Goal: Learn about a topic

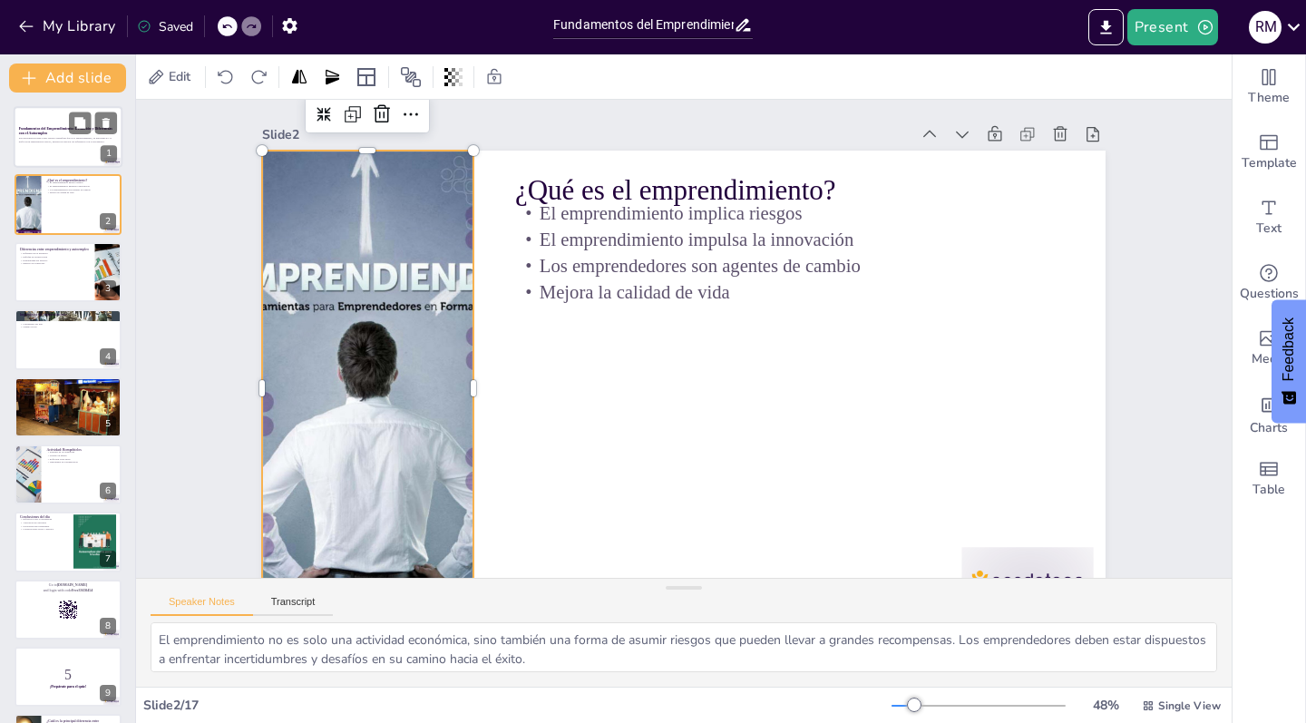
checkbox input "true"
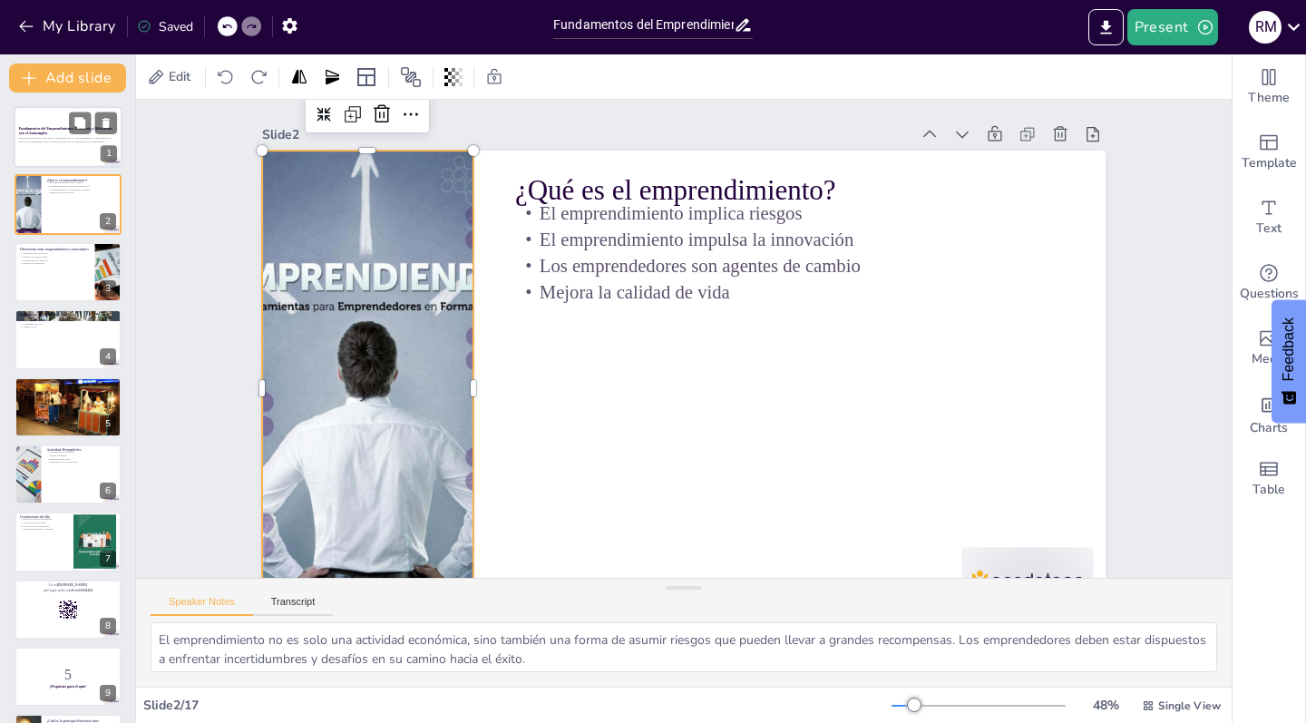
checkbox input "true"
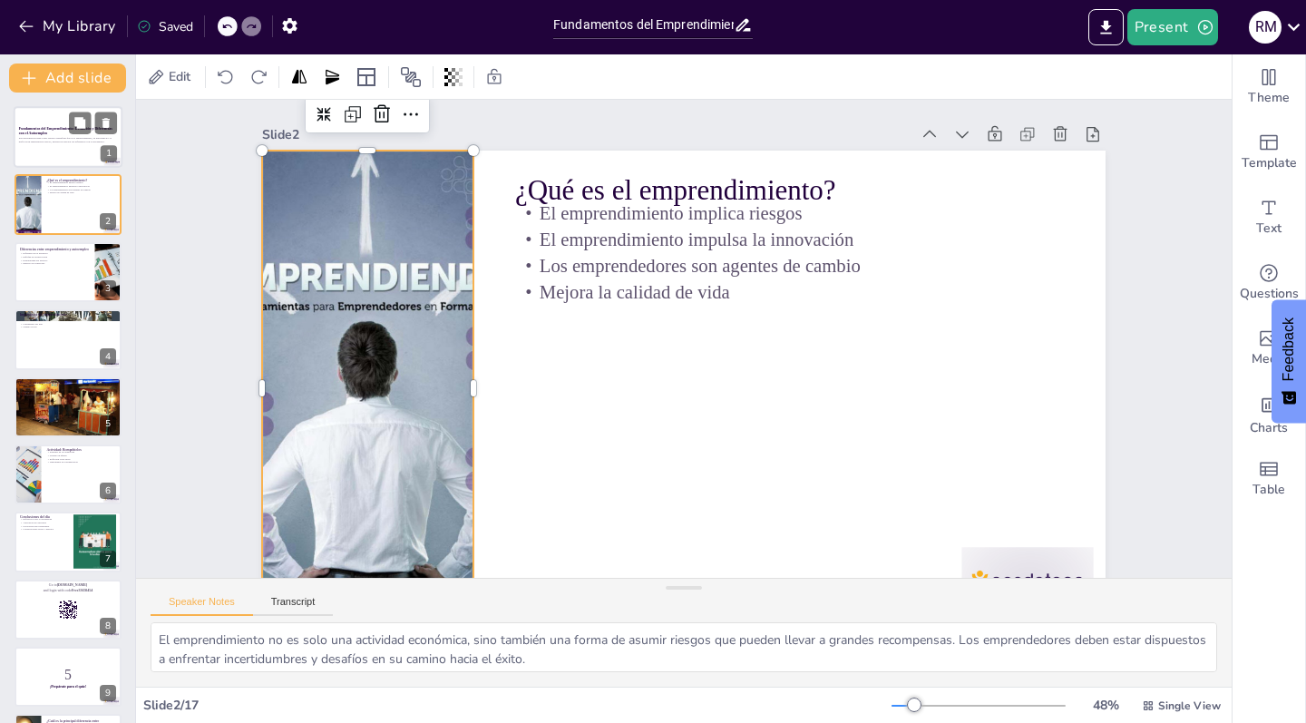
checkbox input "true"
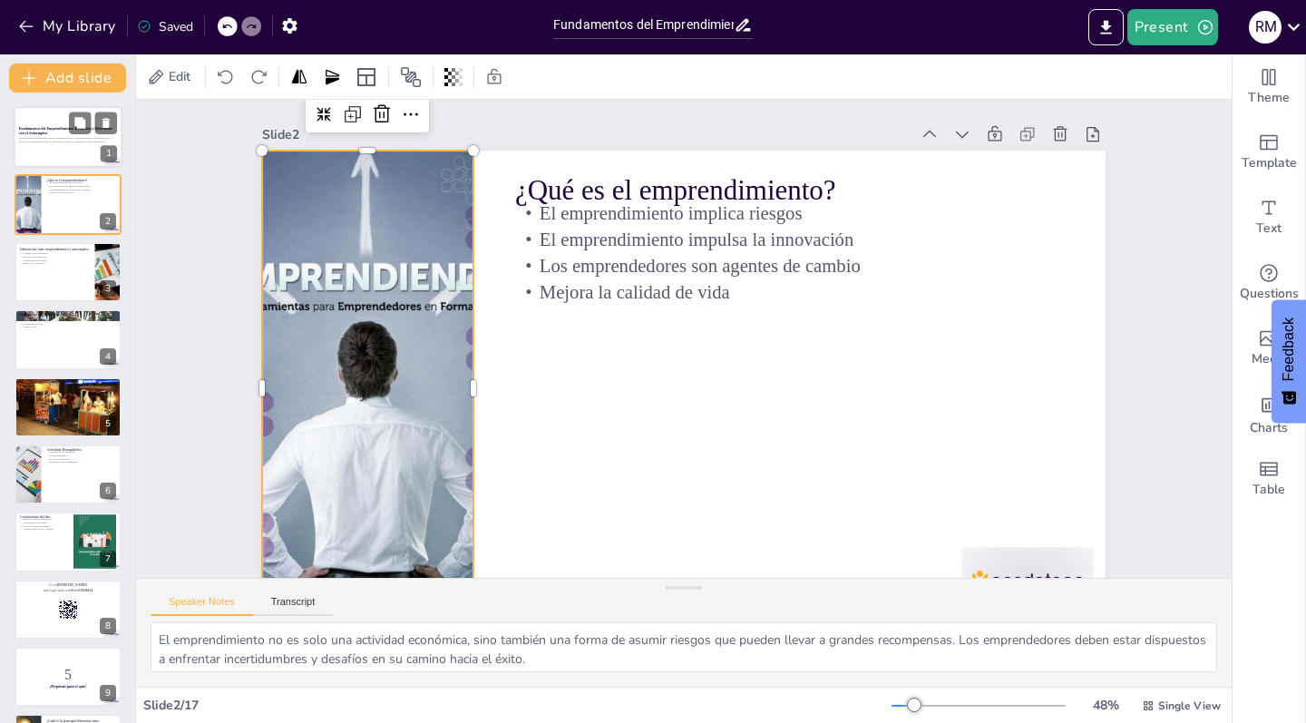
click at [57, 147] on div at bounding box center [68, 137] width 109 height 62
checkbox input "true"
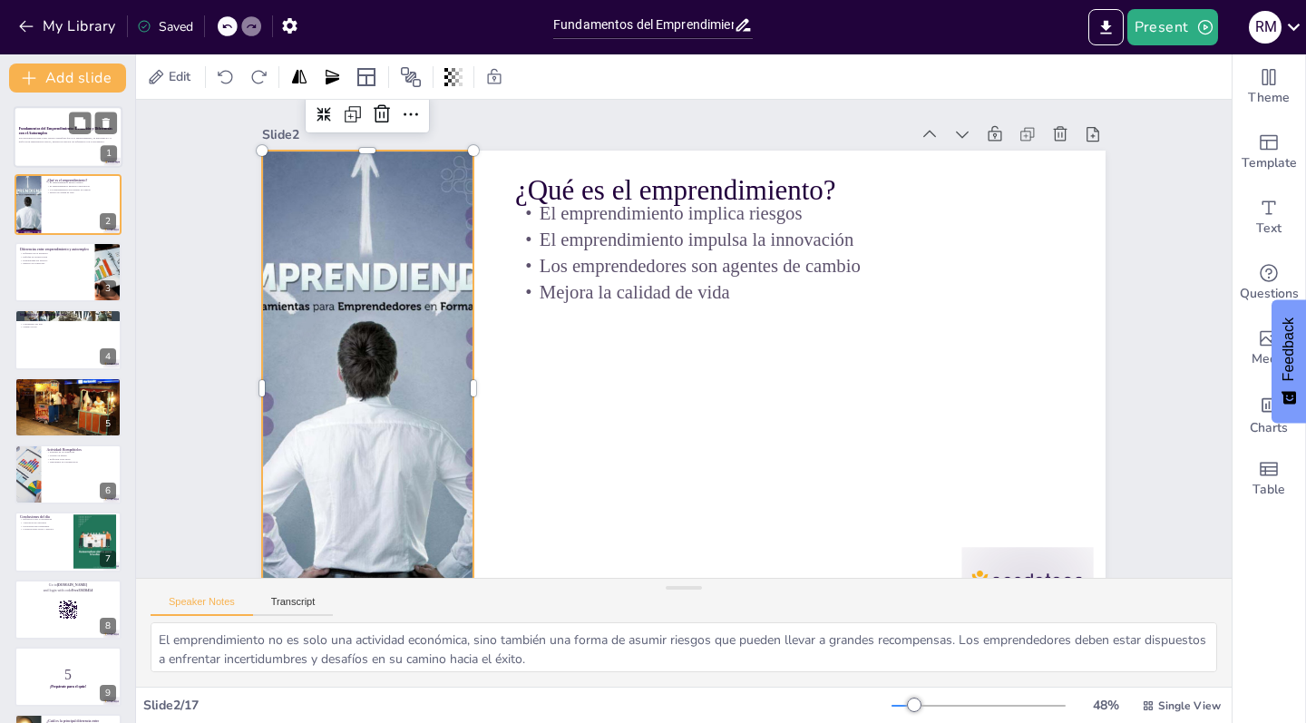
checkbox input "true"
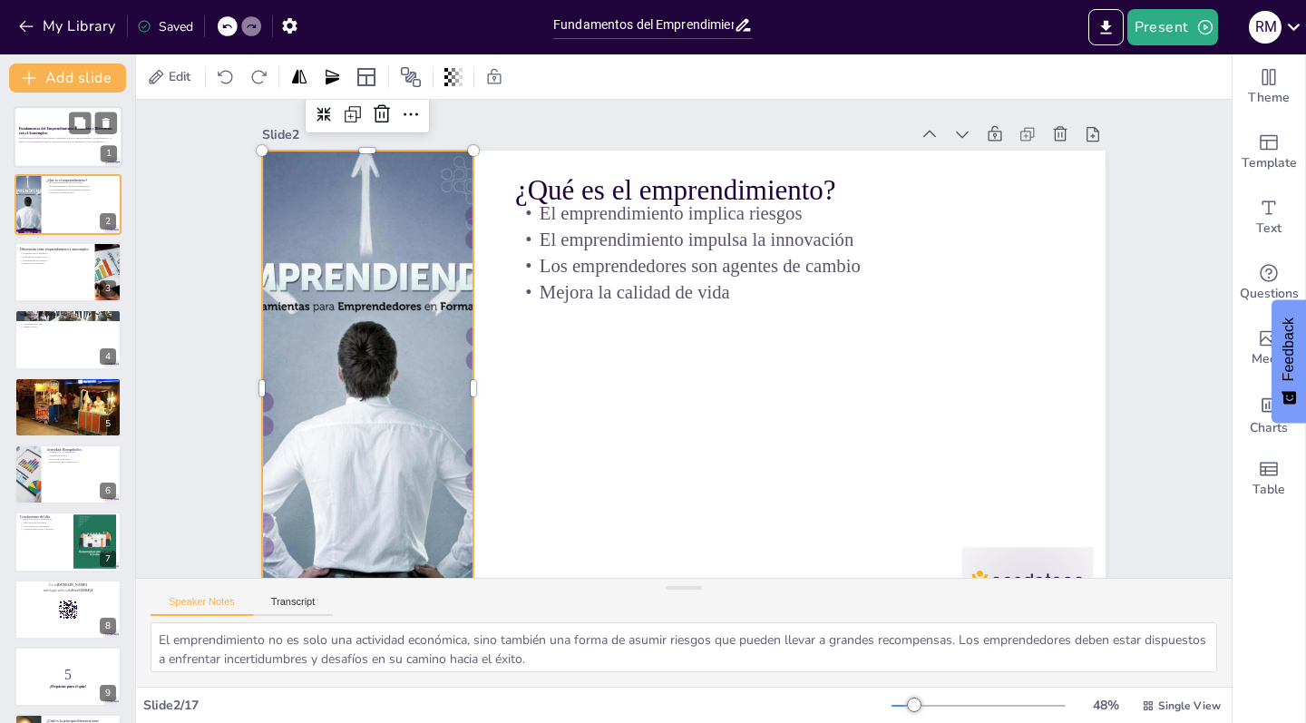
checkbox input "true"
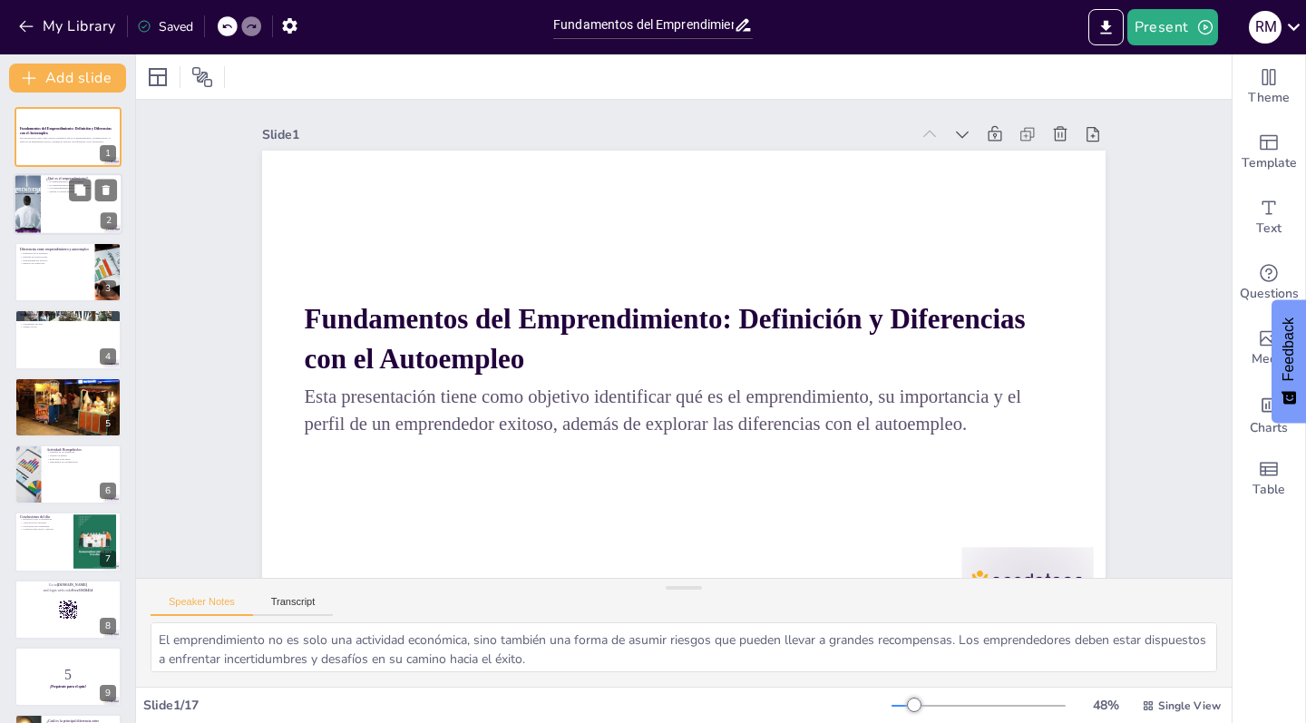
checkbox input "true"
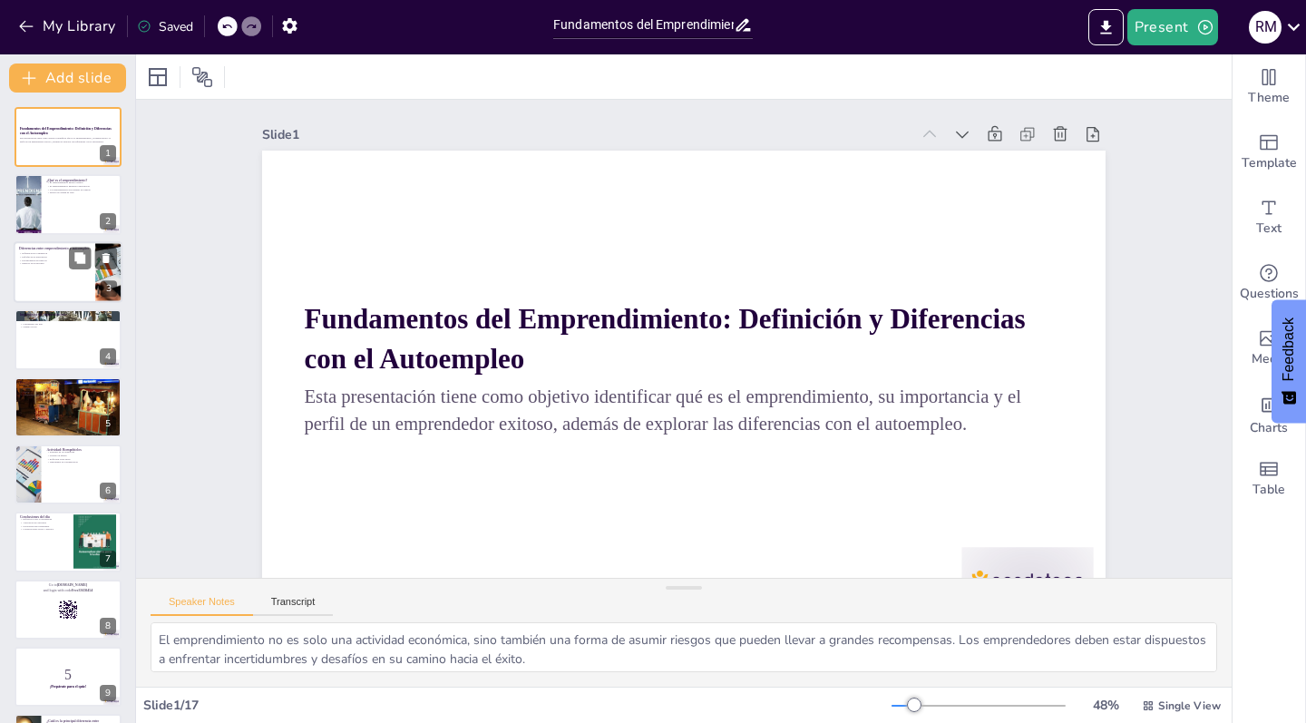
checkbox input "true"
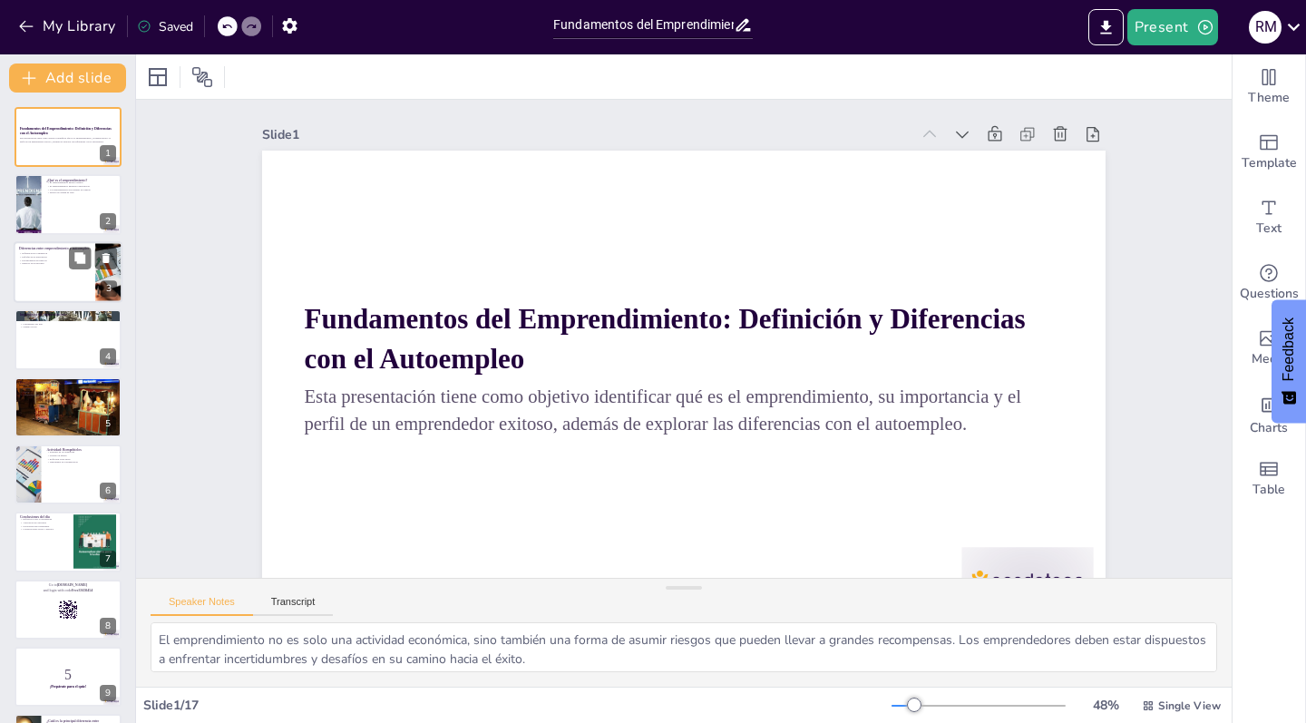
checkbox input "true"
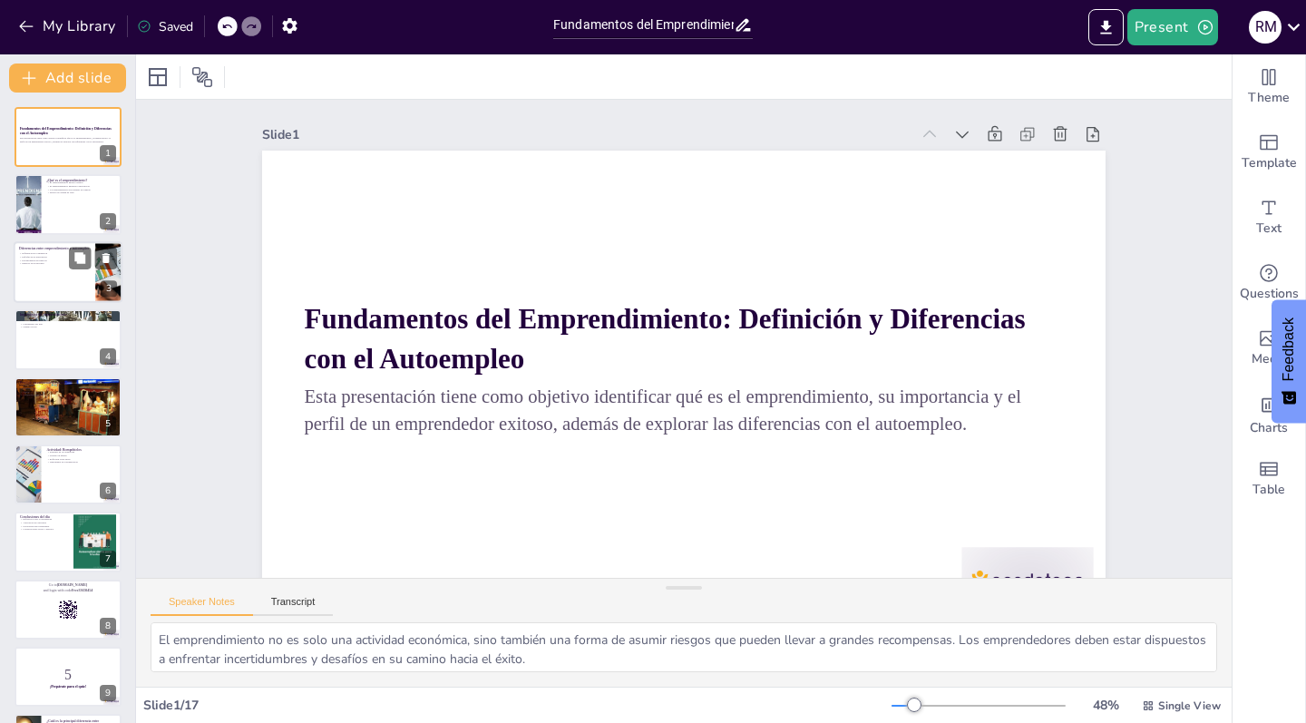
checkbox input "true"
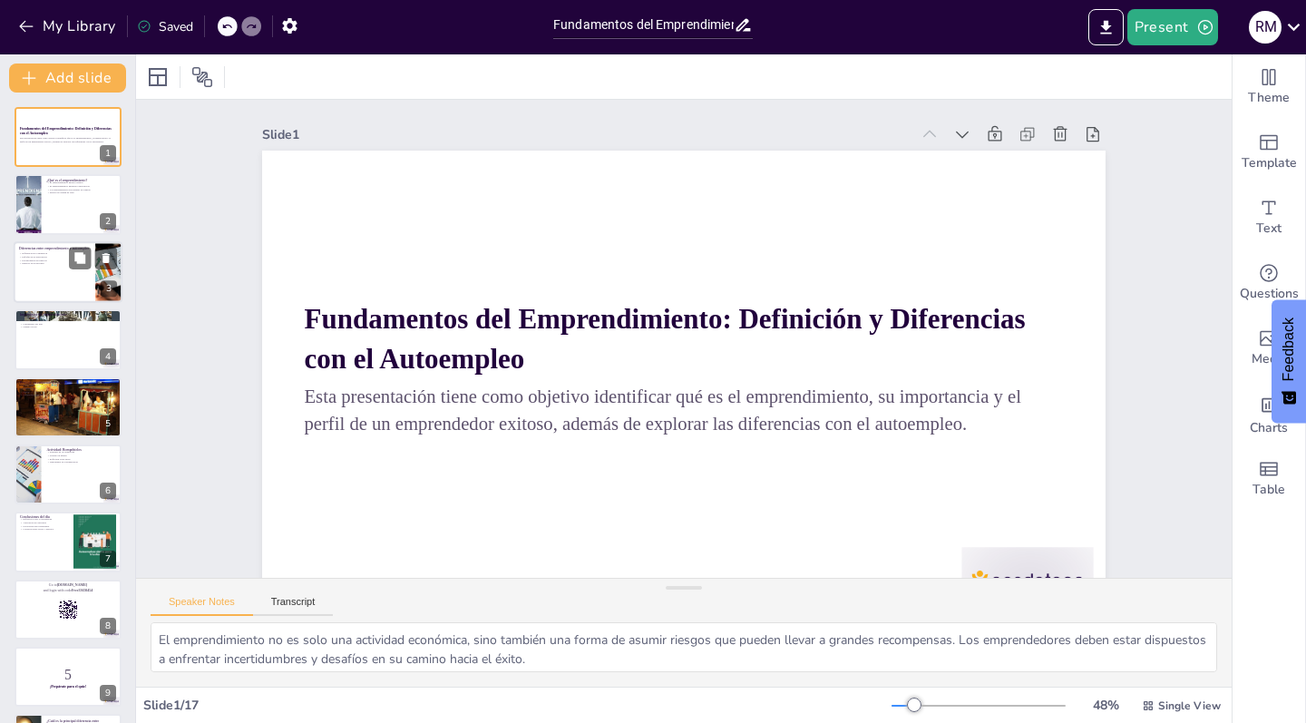
checkbox input "true"
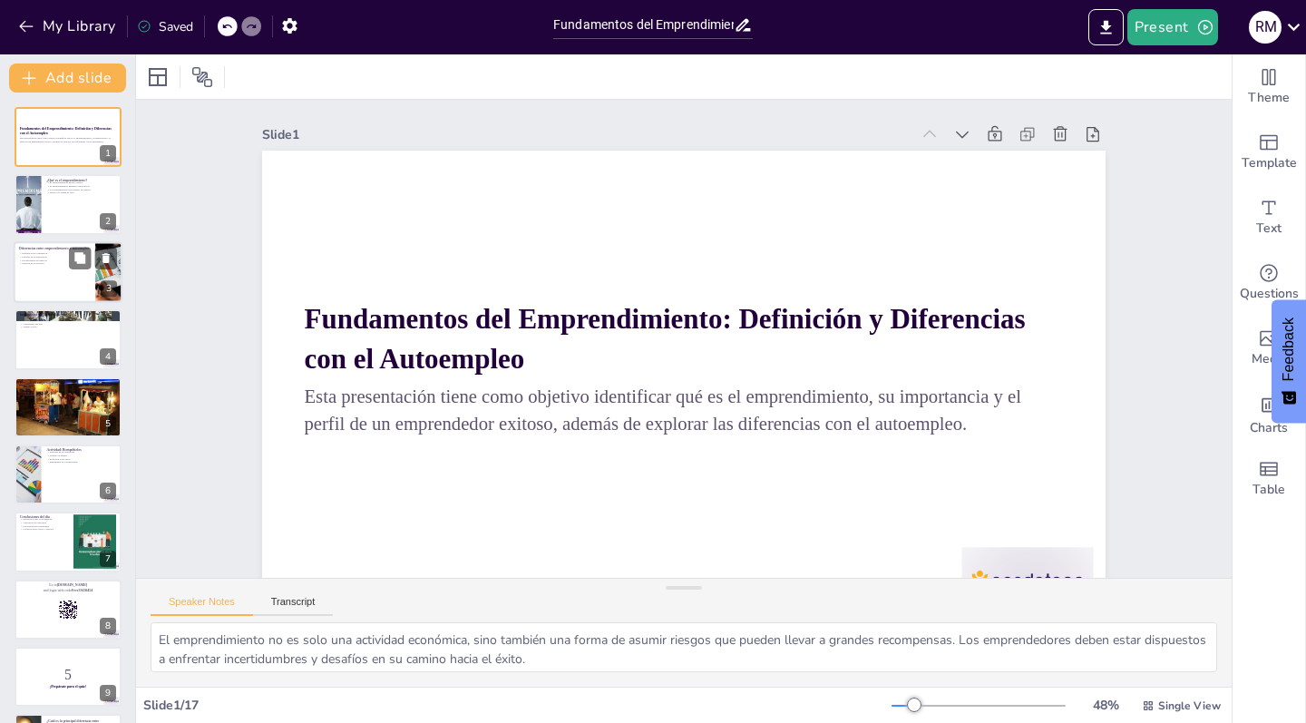
checkbox input "true"
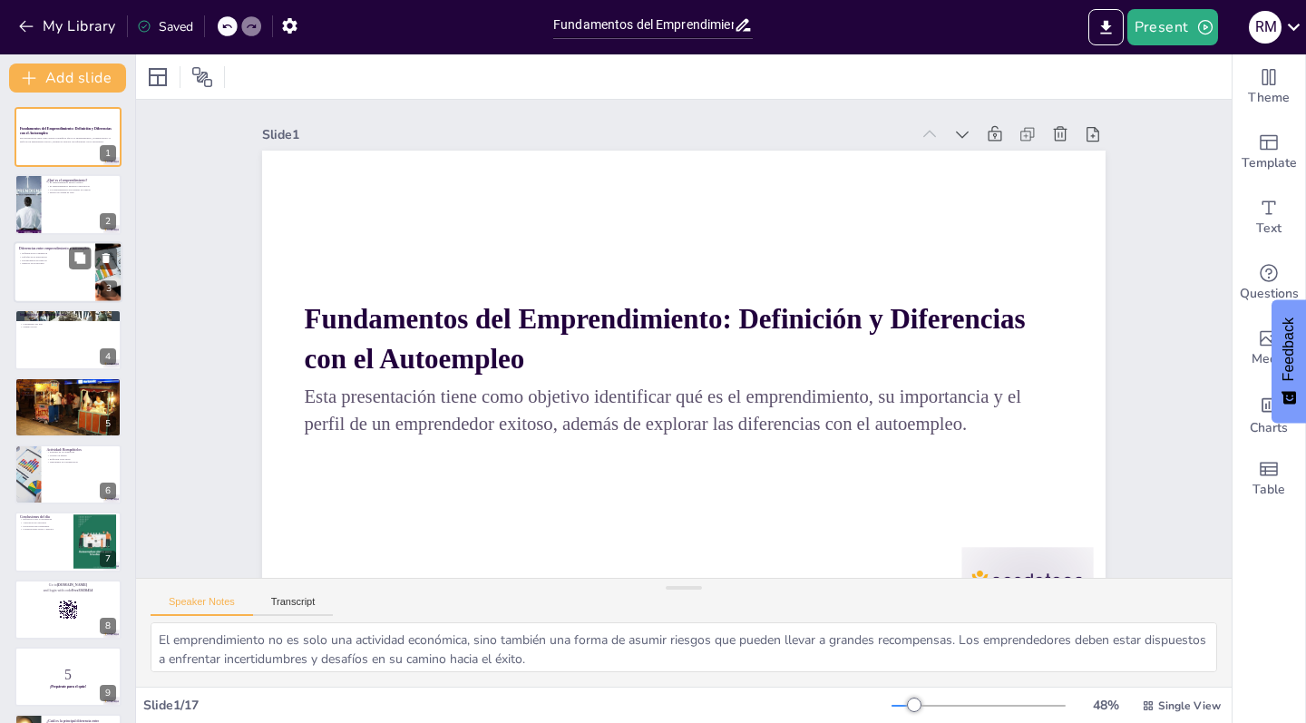
checkbox input "true"
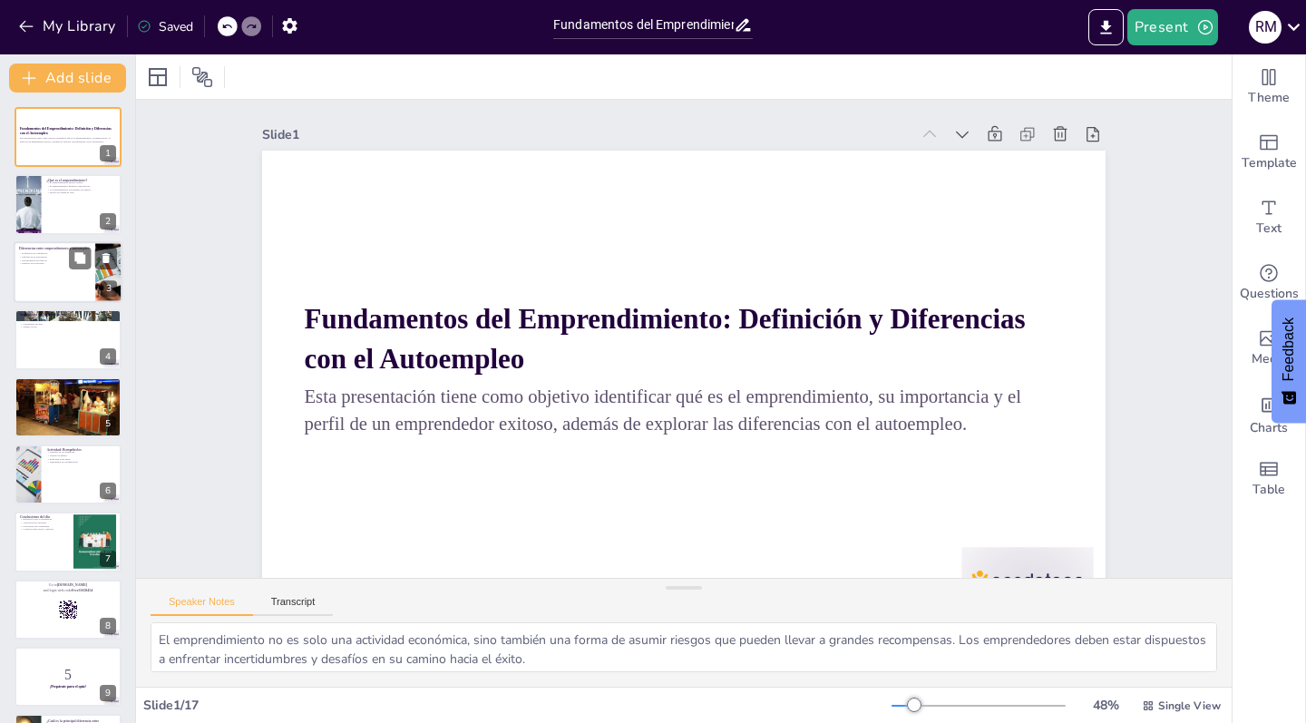
click at [46, 279] on div at bounding box center [68, 272] width 109 height 62
checkbox input "true"
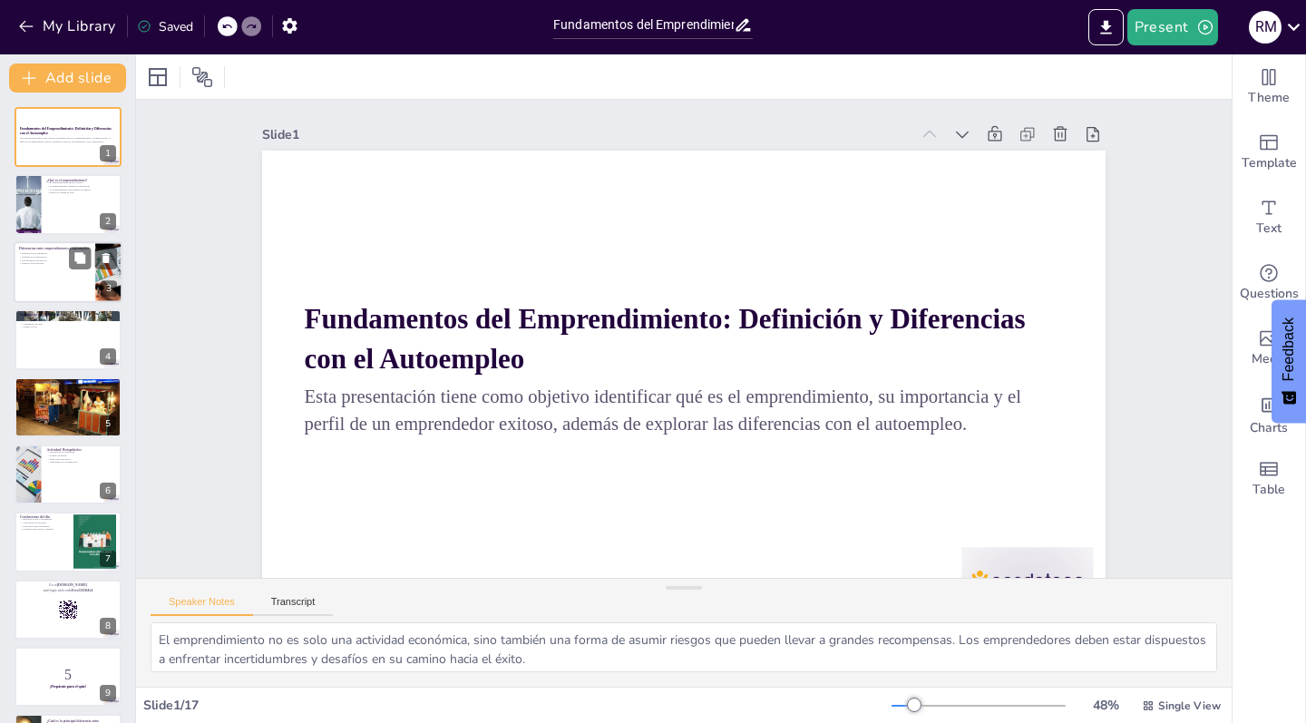
checkbox input "true"
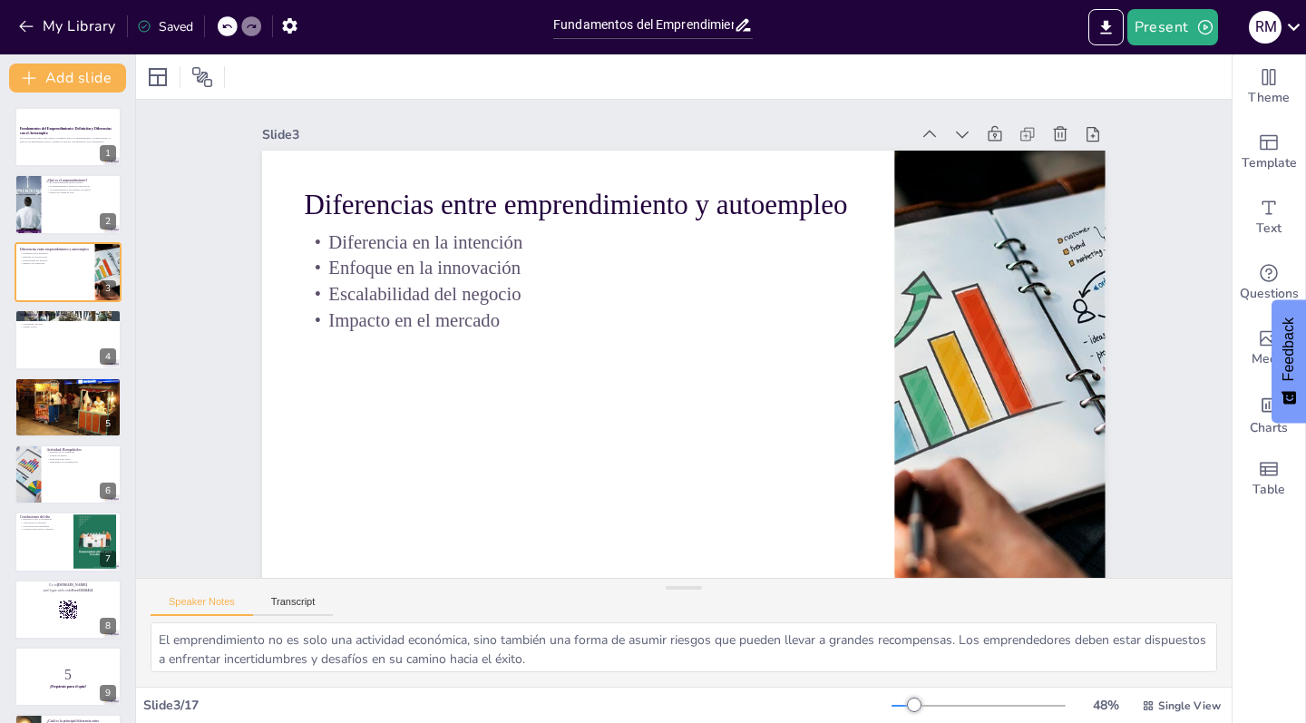
checkbox input "true"
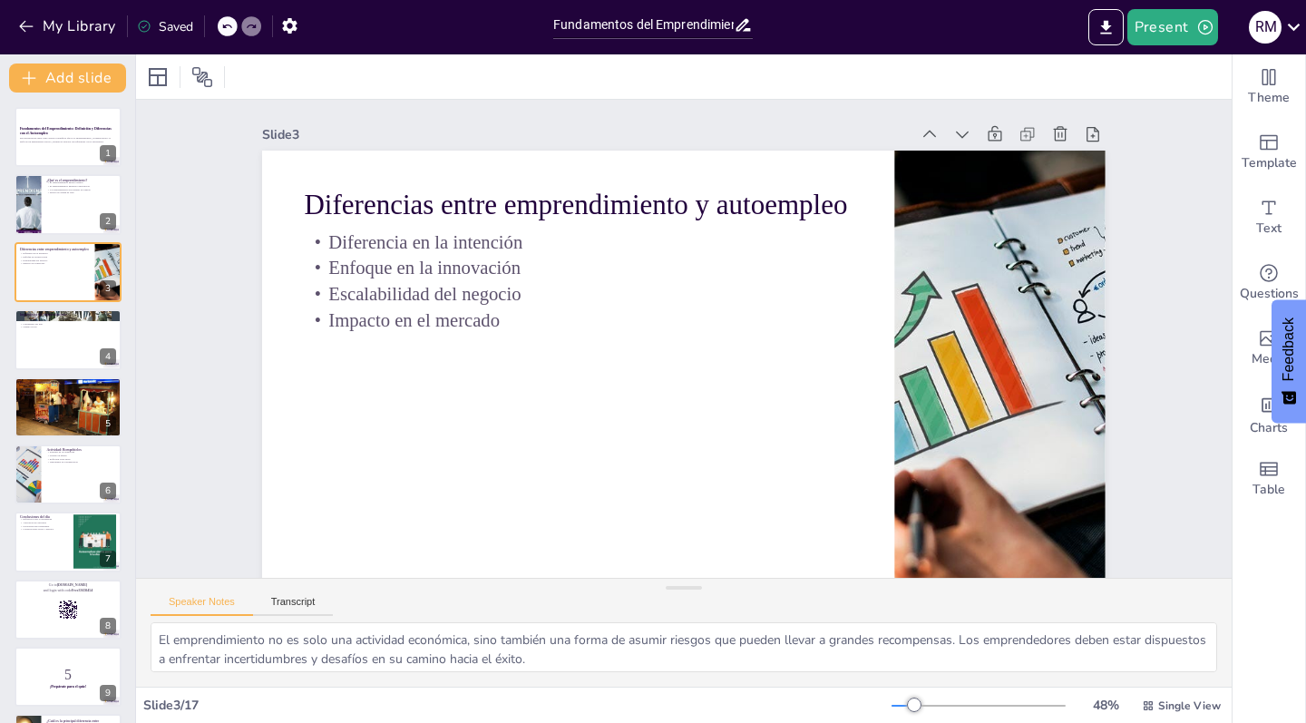
checkbox input "true"
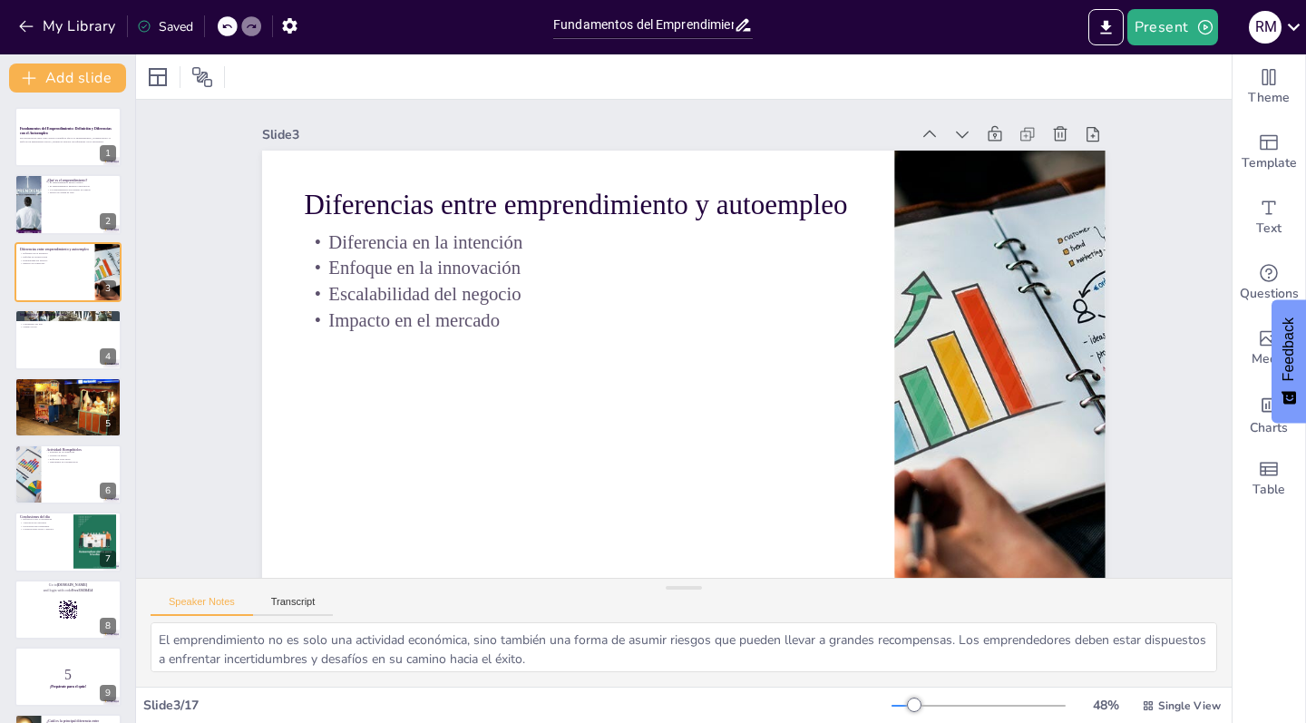
checkbox input "true"
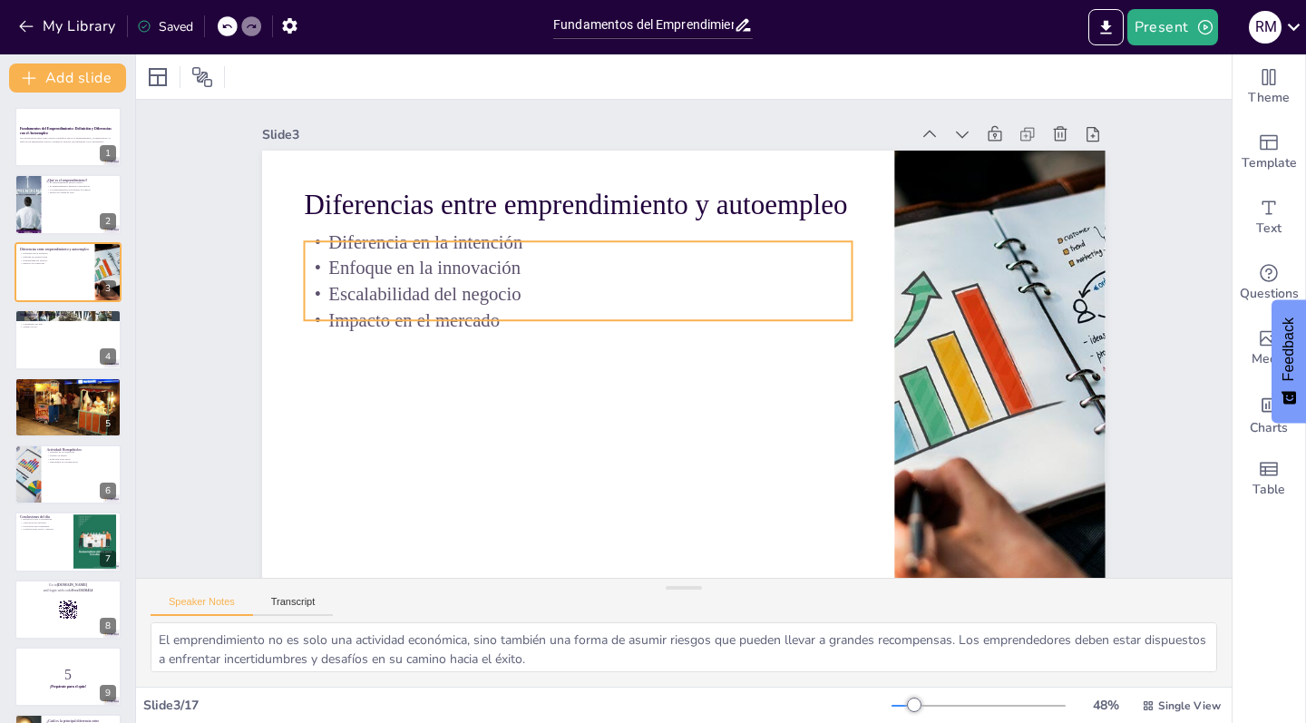
checkbox input "true"
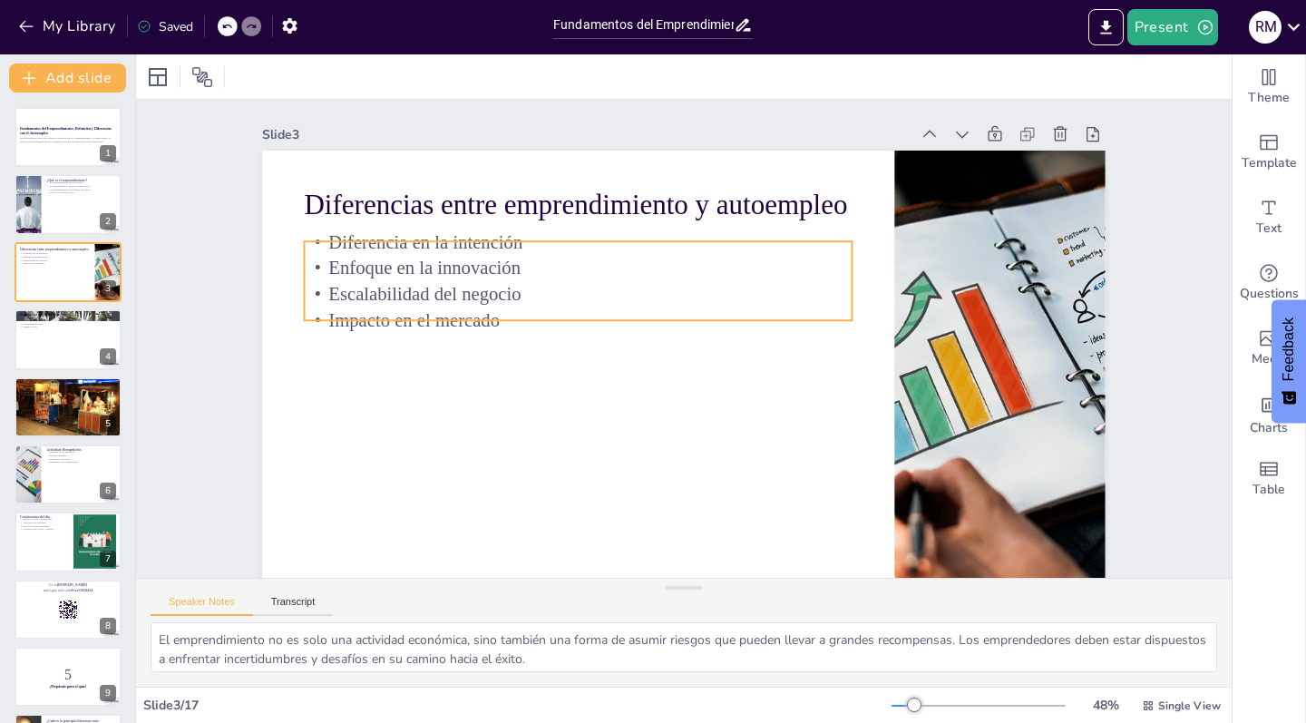
checkbox input "true"
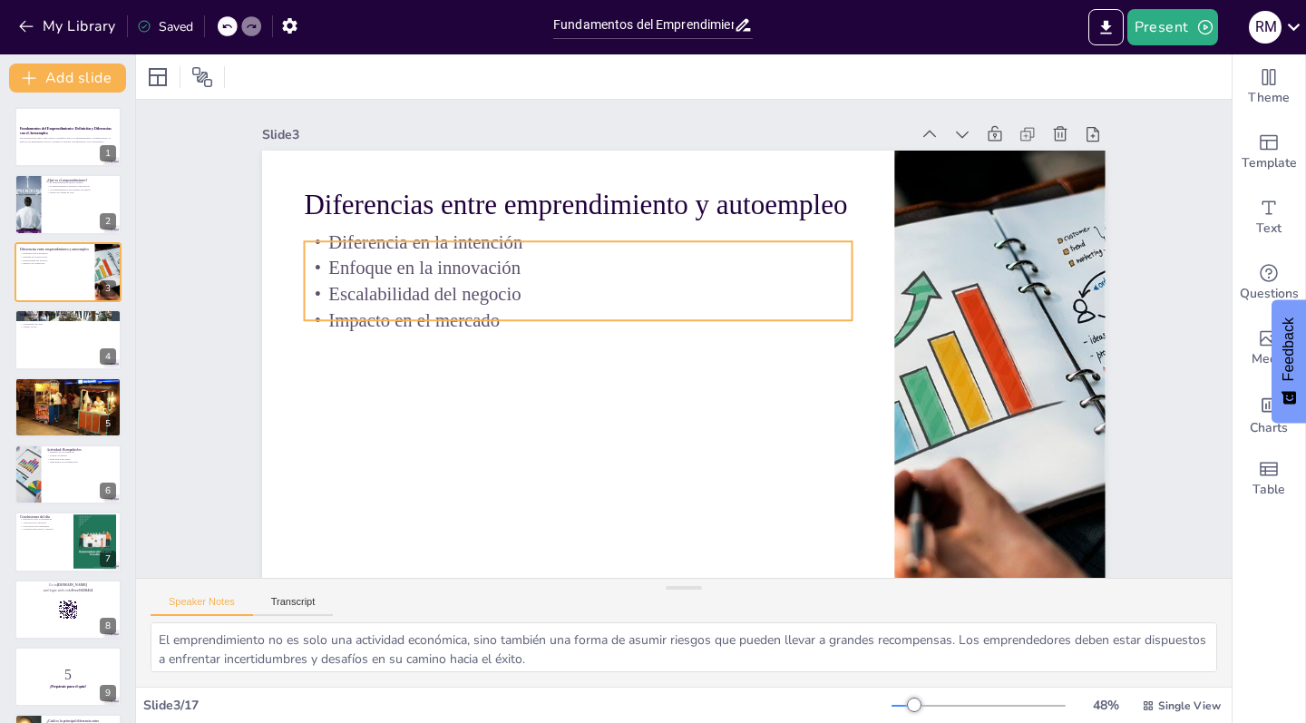
checkbox input "true"
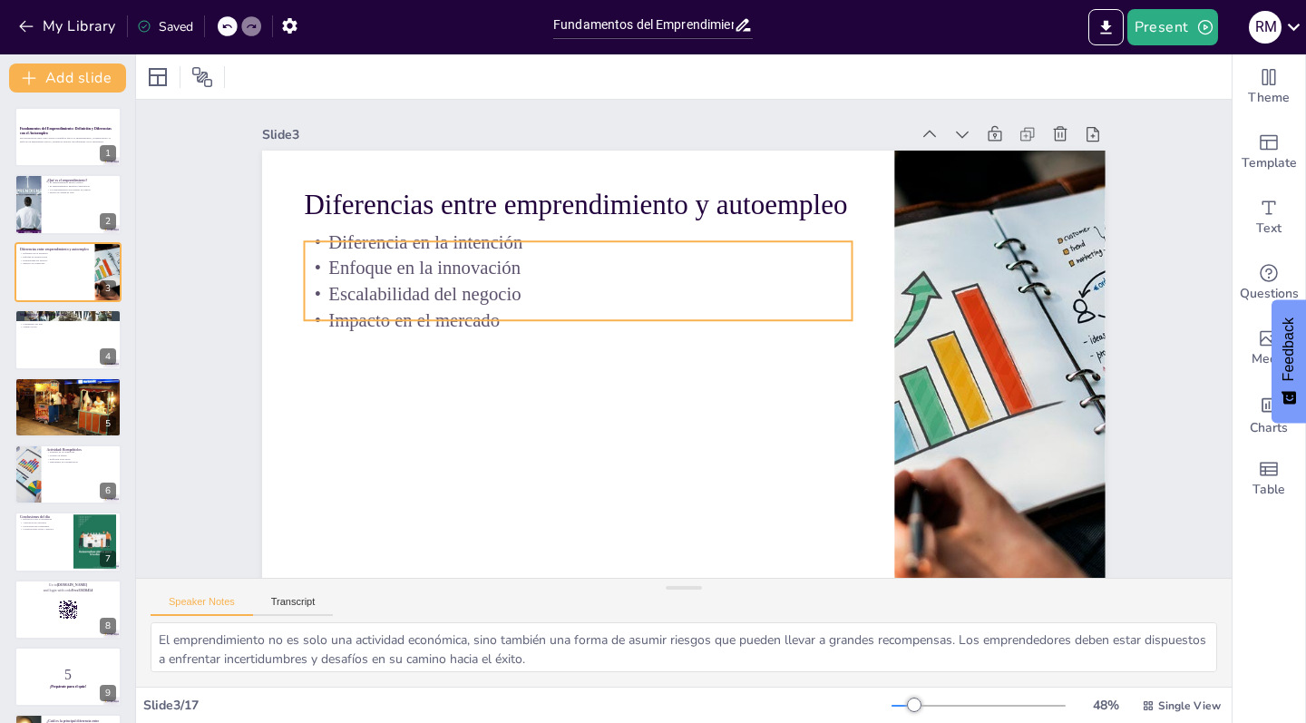
checkbox input "true"
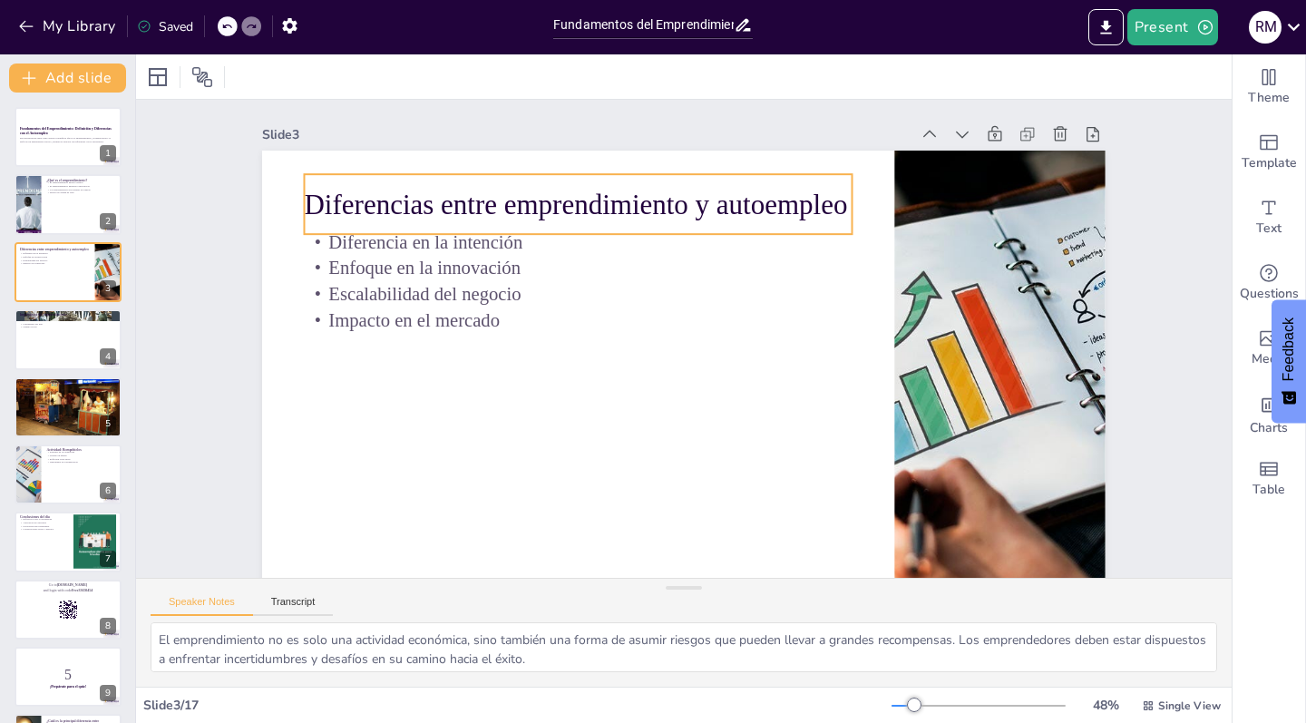
checkbox input "true"
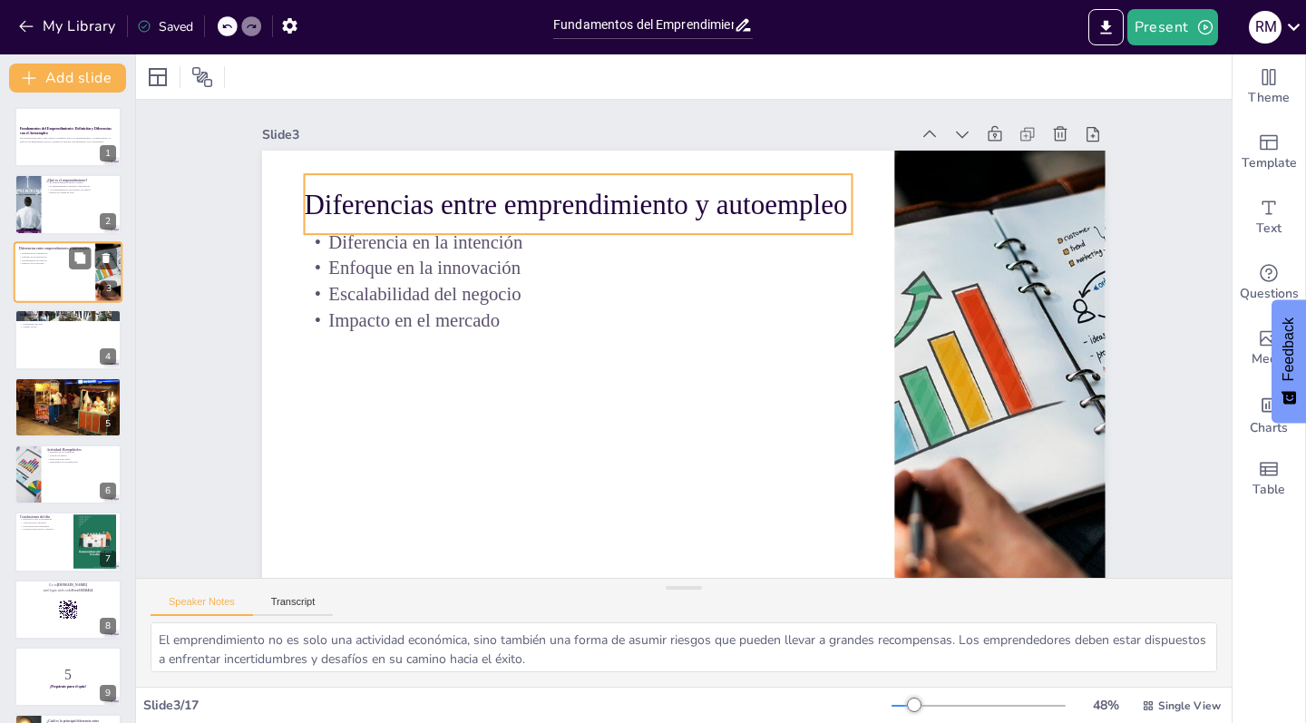
checkbox input "true"
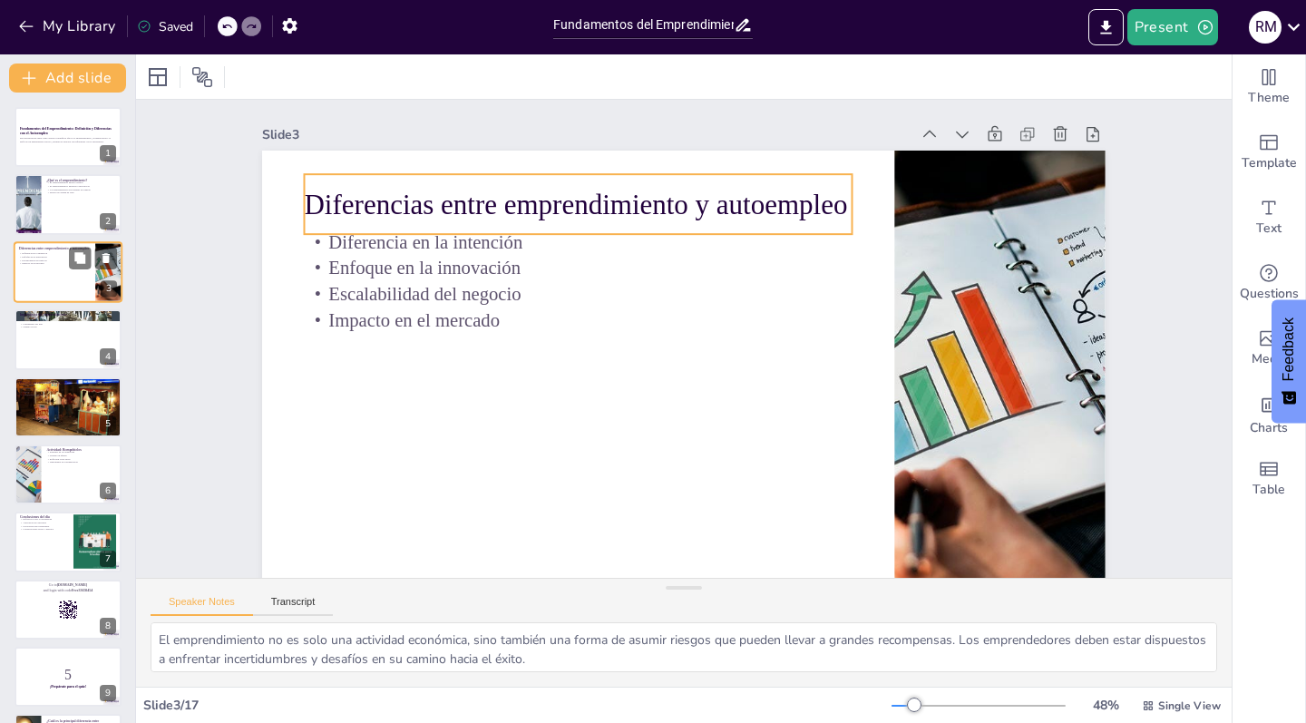
checkbox input "true"
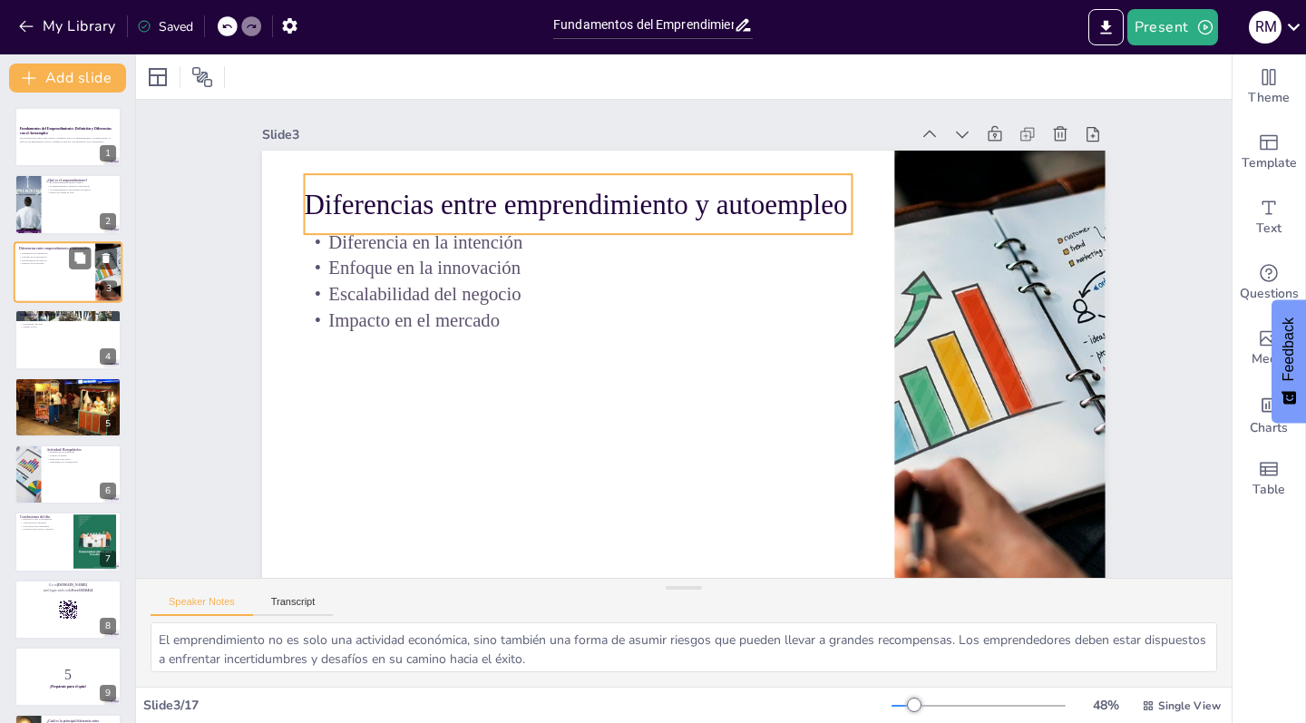
checkbox input "true"
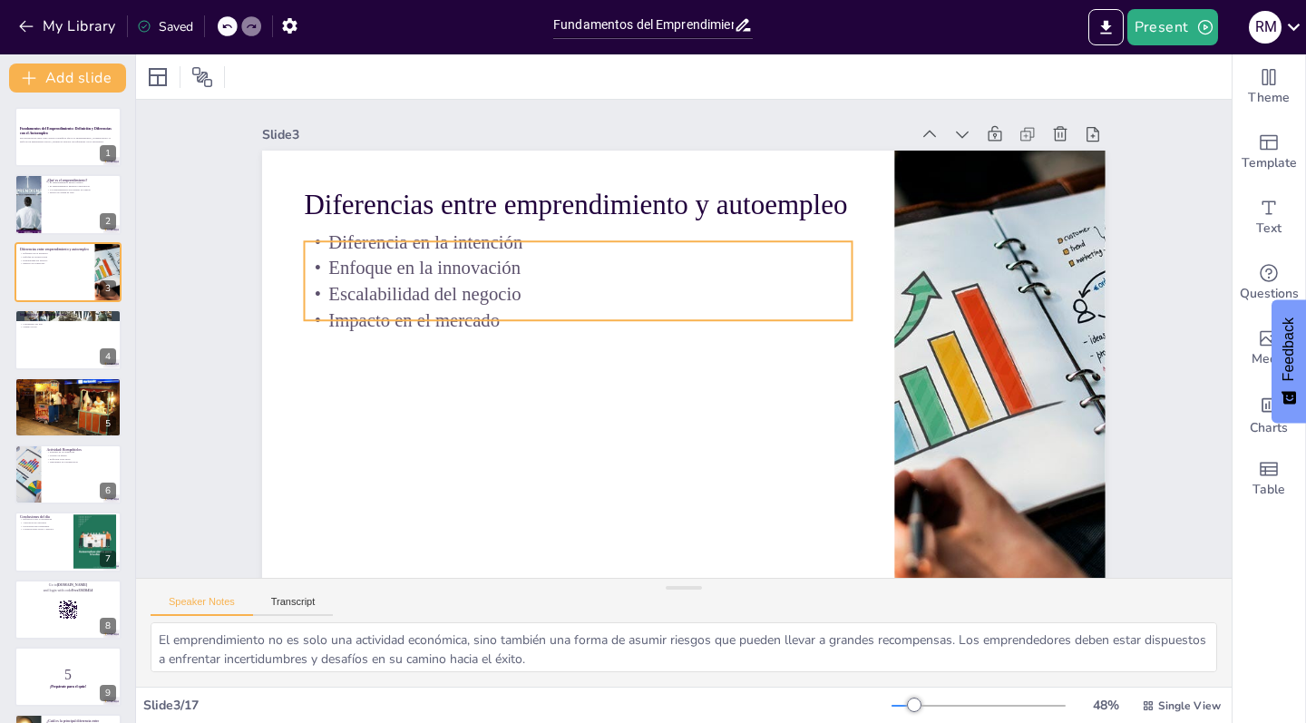
checkbox input "true"
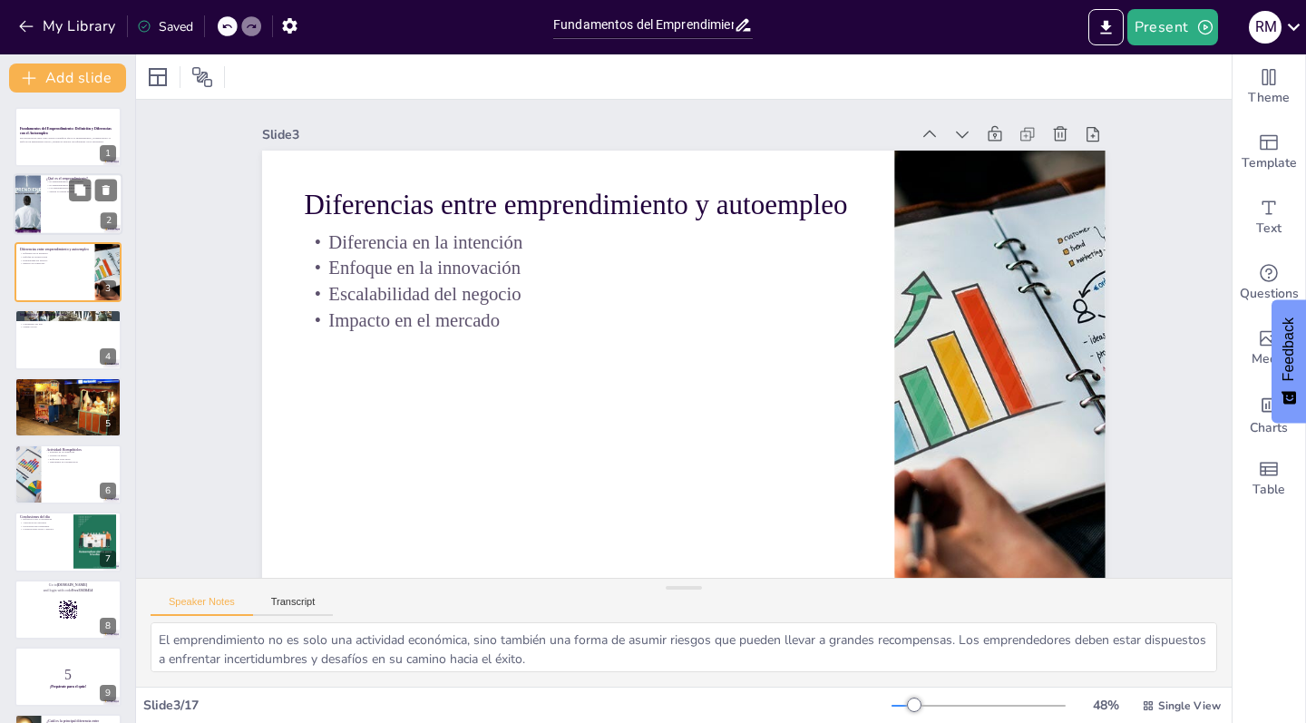
checkbox input "true"
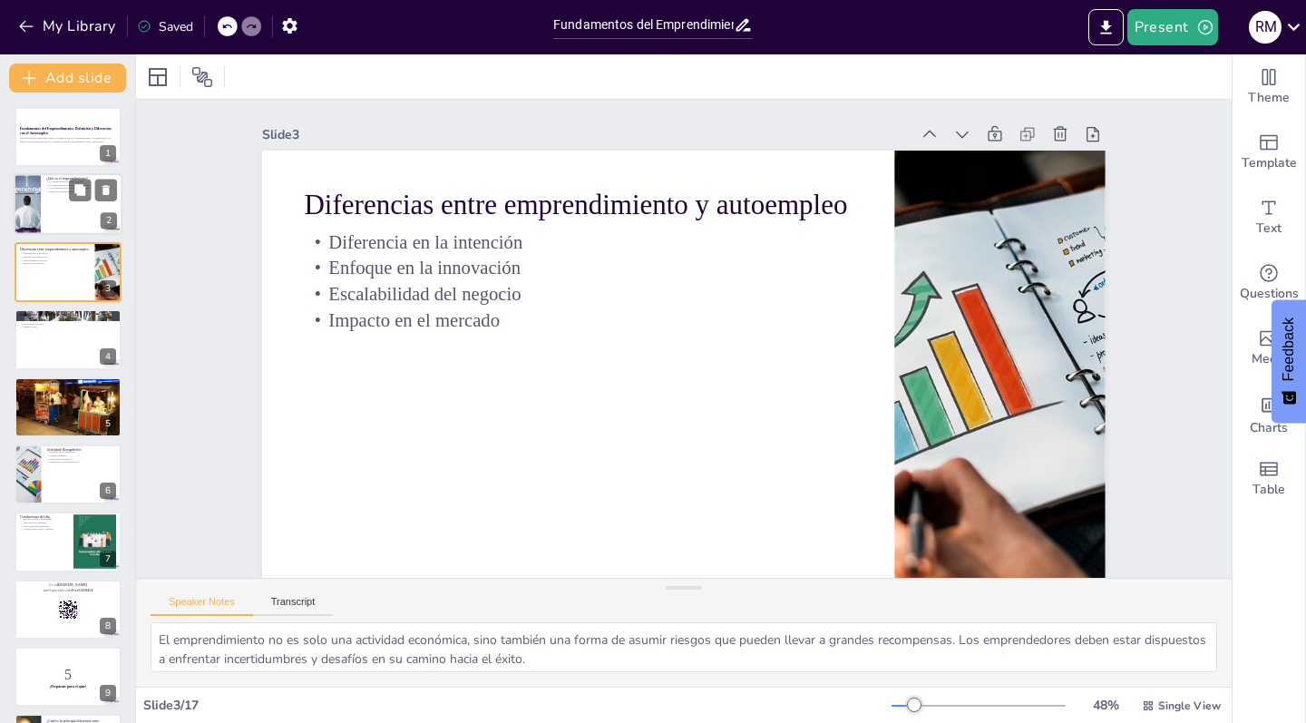
click at [63, 202] on div at bounding box center [68, 205] width 109 height 62
checkbox input "true"
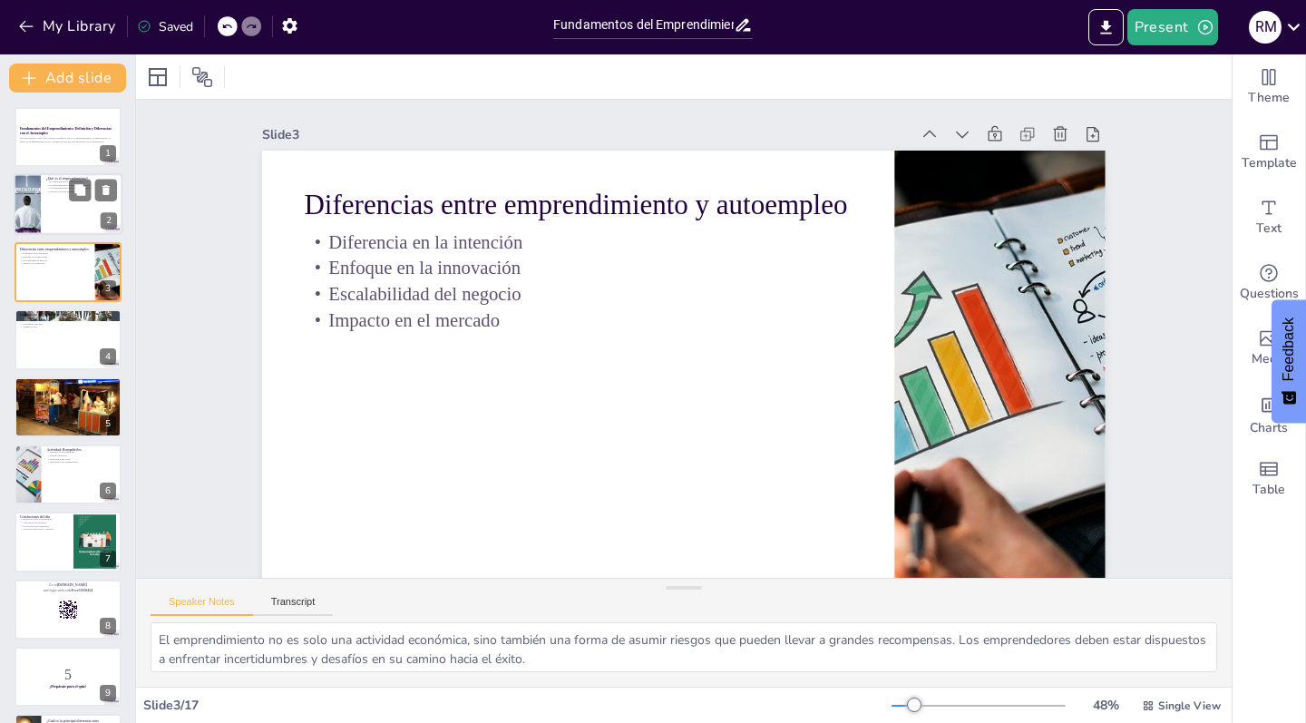
checkbox input "true"
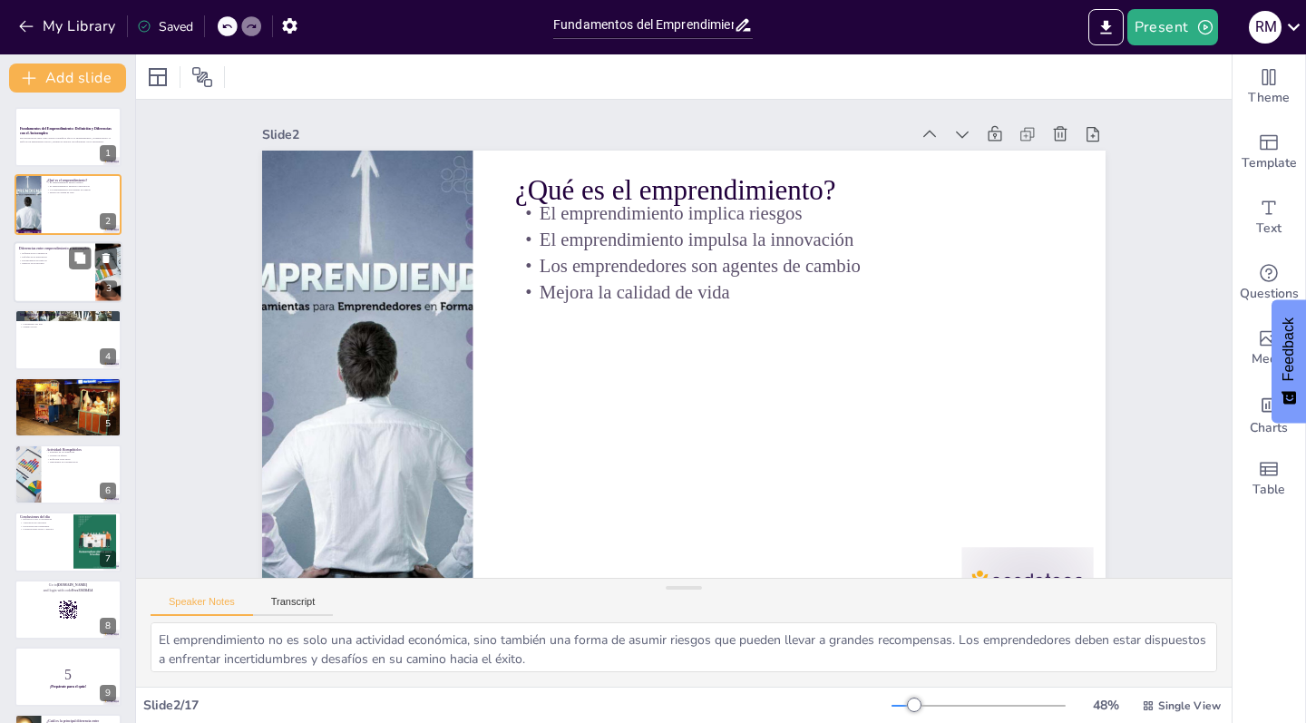
checkbox input "true"
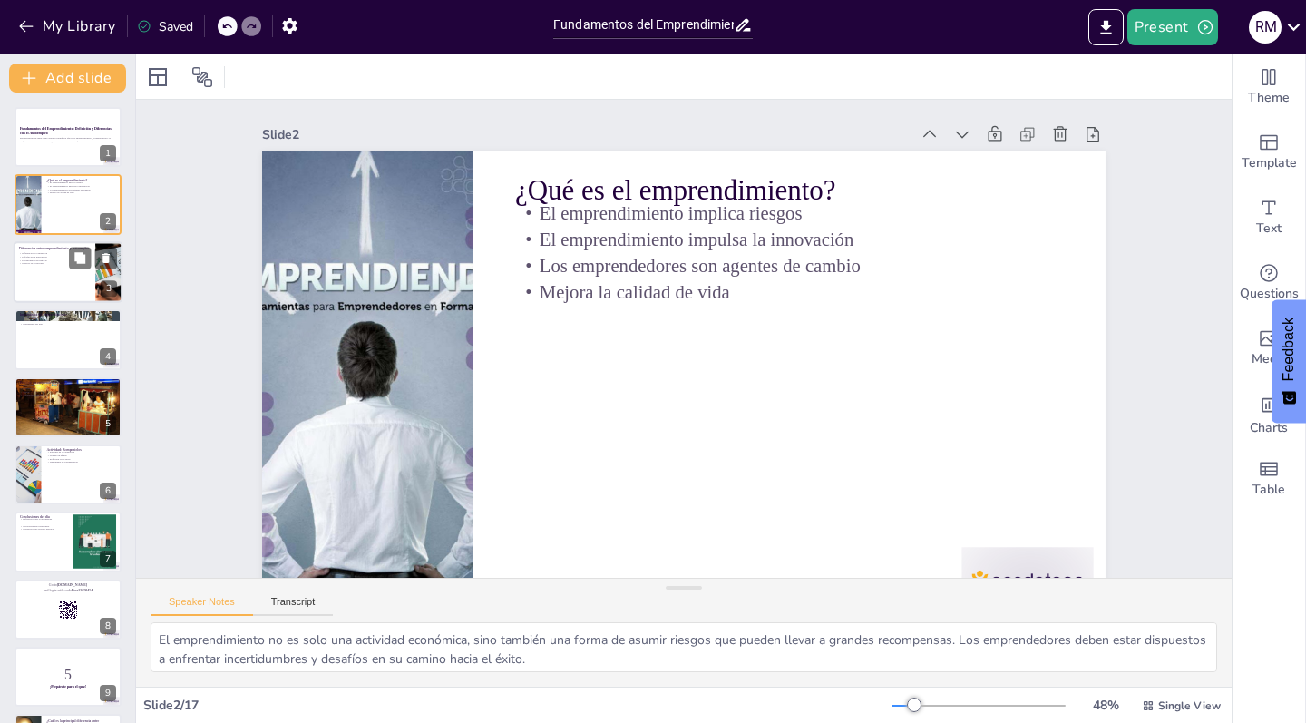
checkbox input "true"
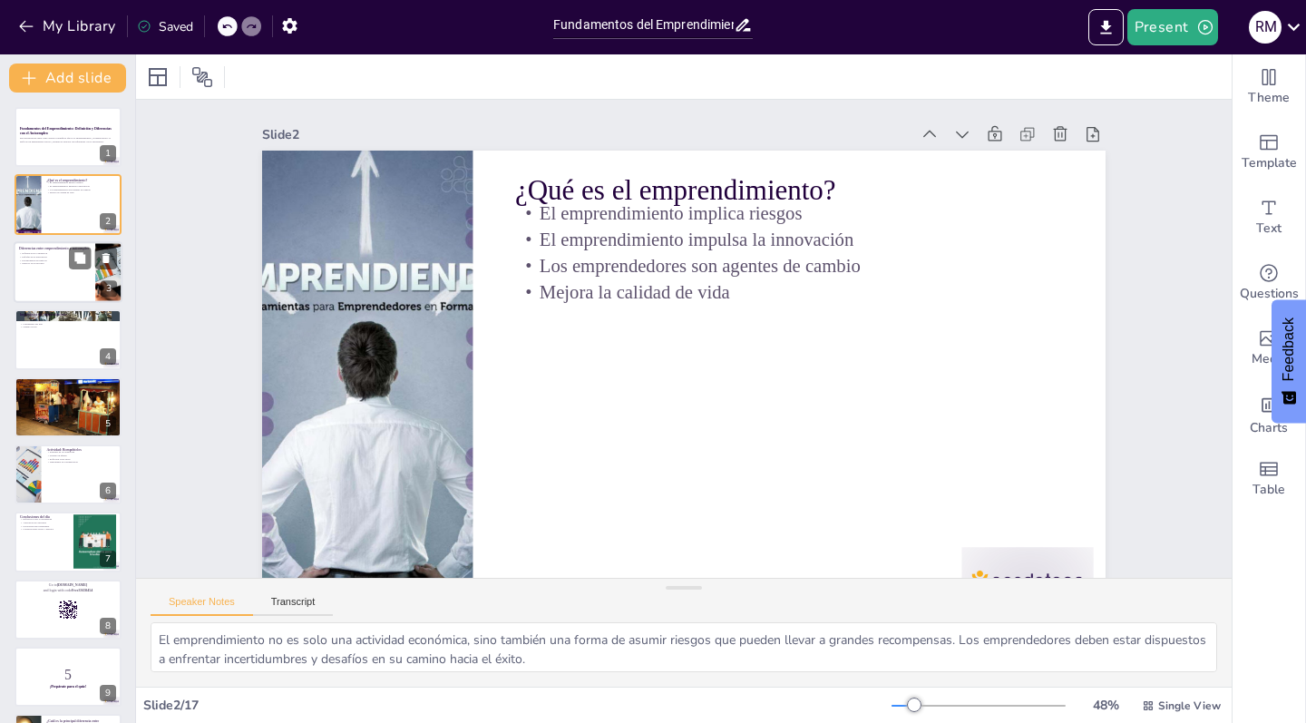
checkbox input "true"
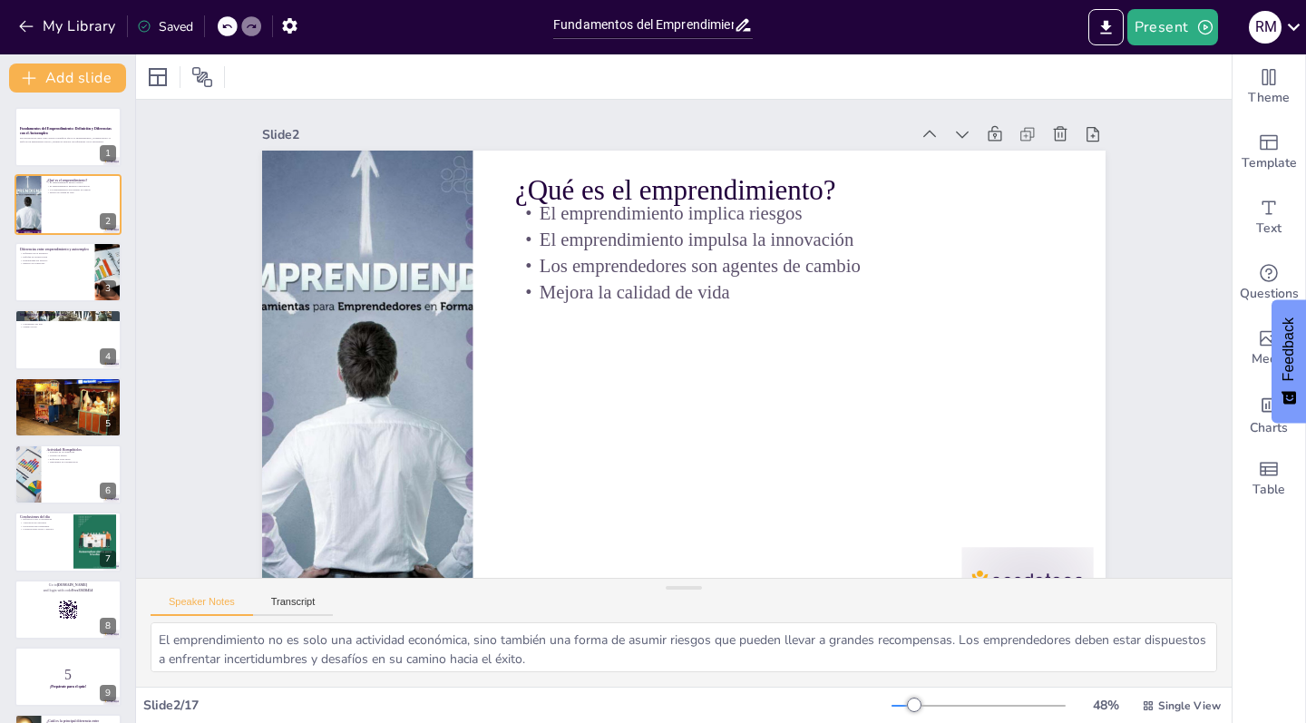
checkbox input "true"
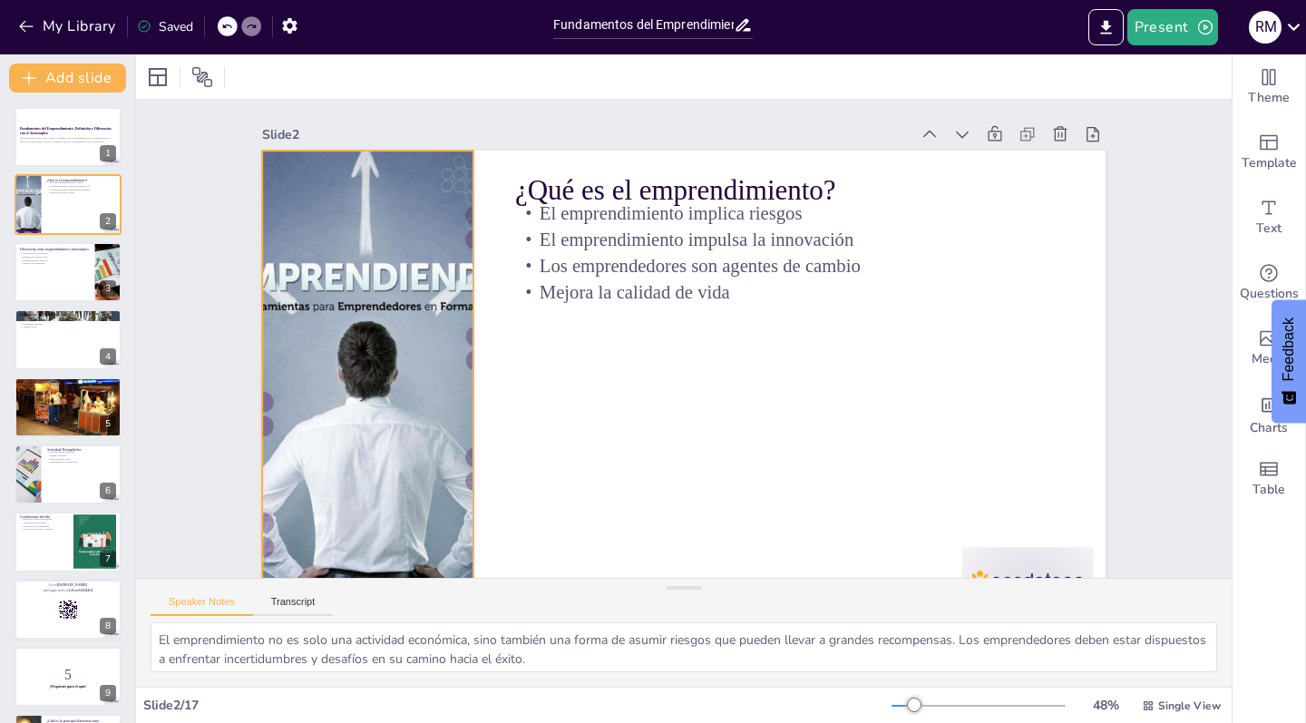
checkbox input "true"
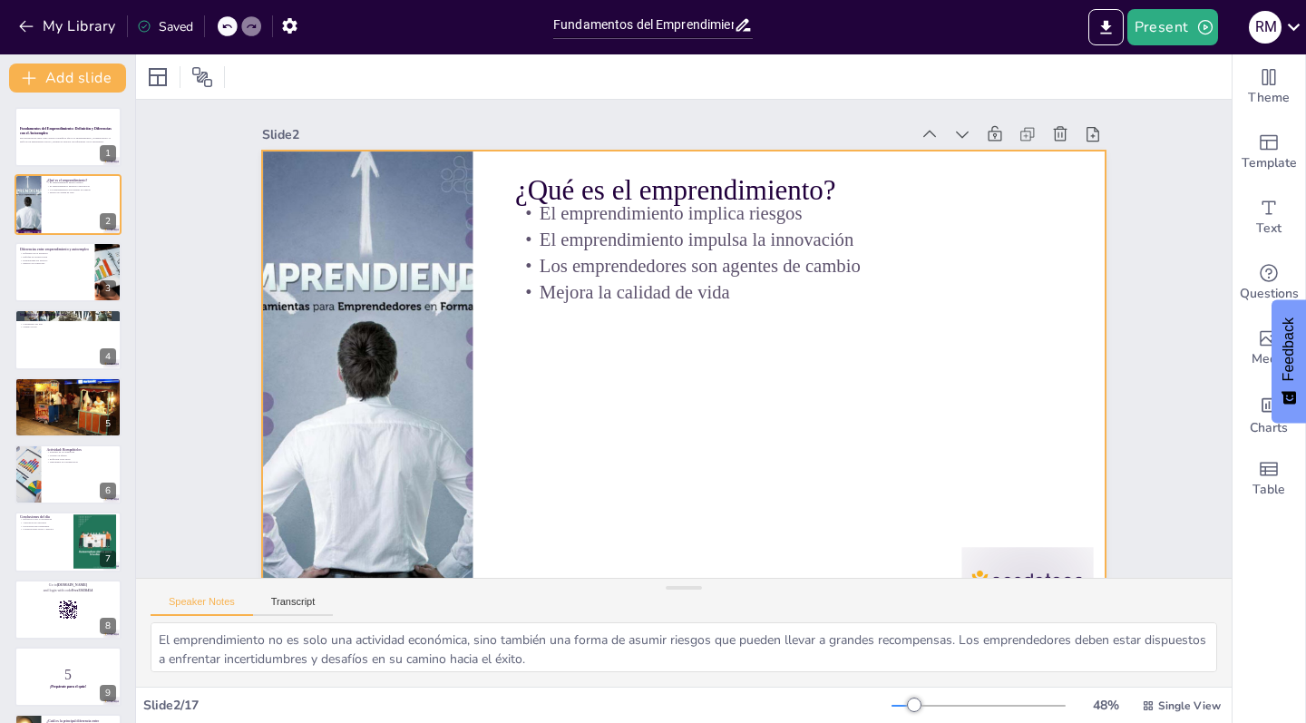
checkbox input "true"
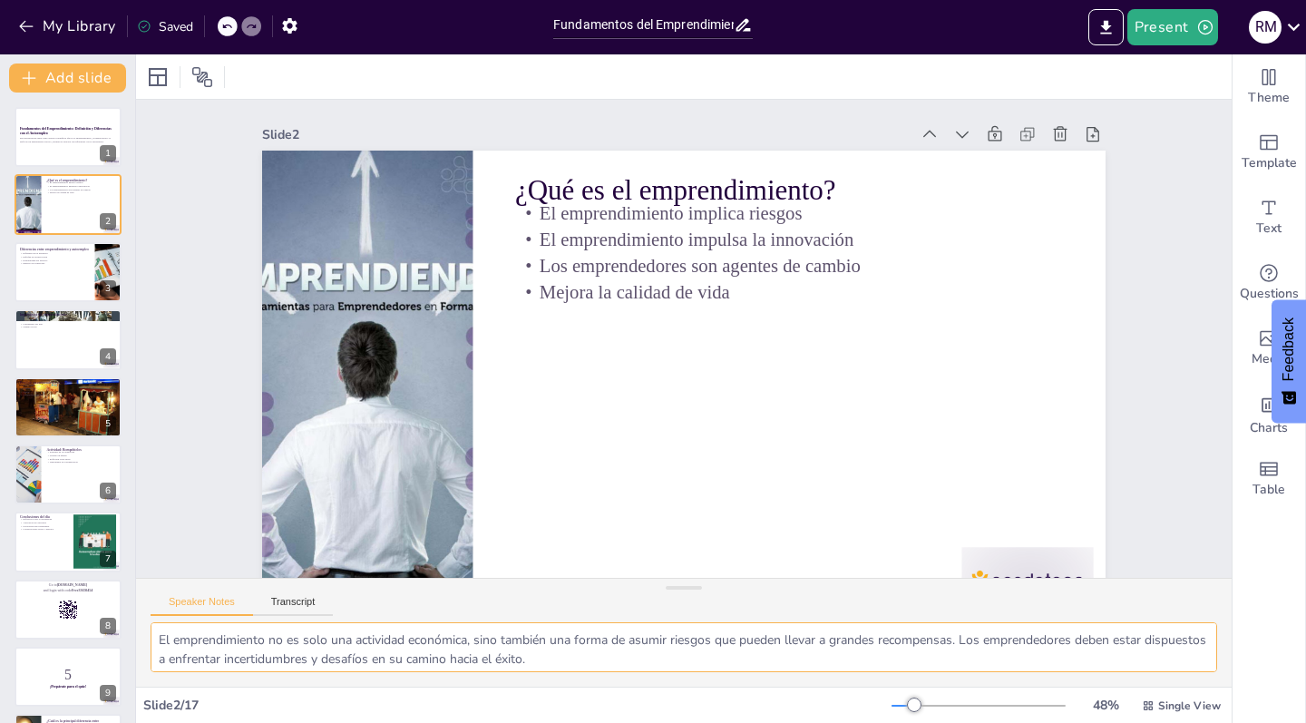
click at [596, 657] on textarea "El emprendimiento no es solo una actividad económica, sino también una forma de…" at bounding box center [684, 647] width 1066 height 50
checkbox input "true"
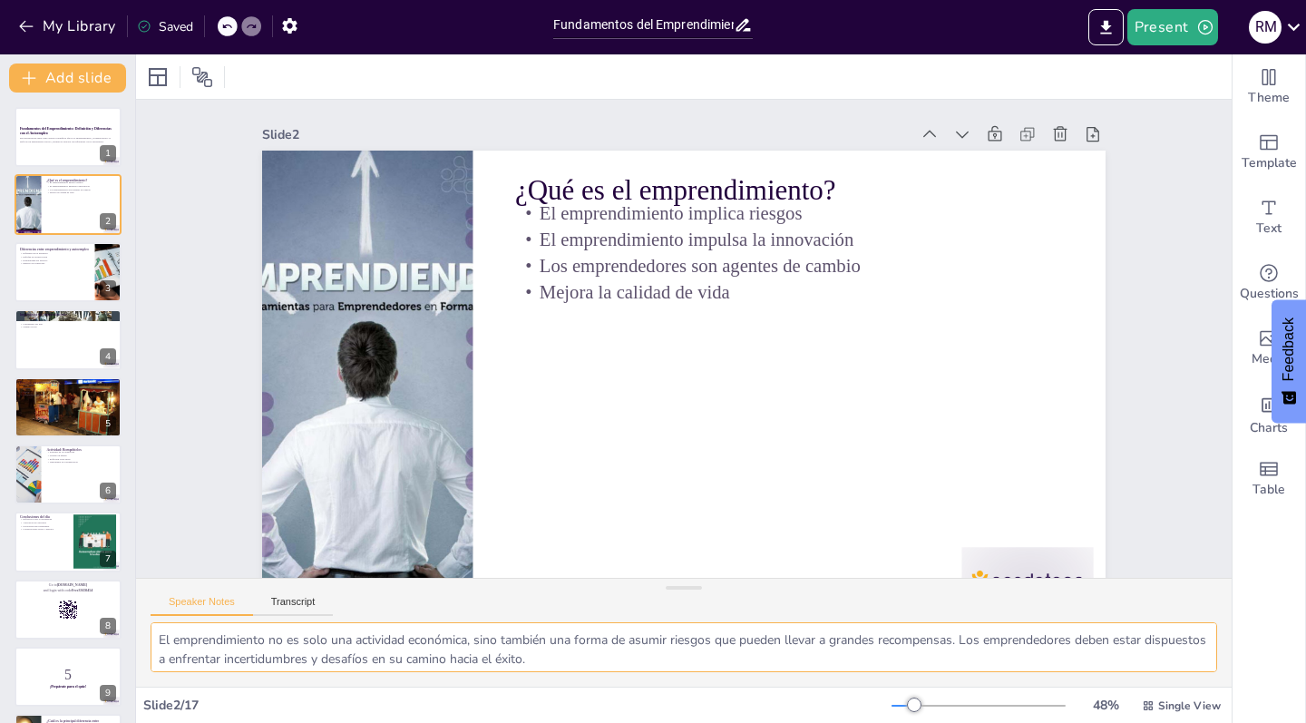
checkbox input "true"
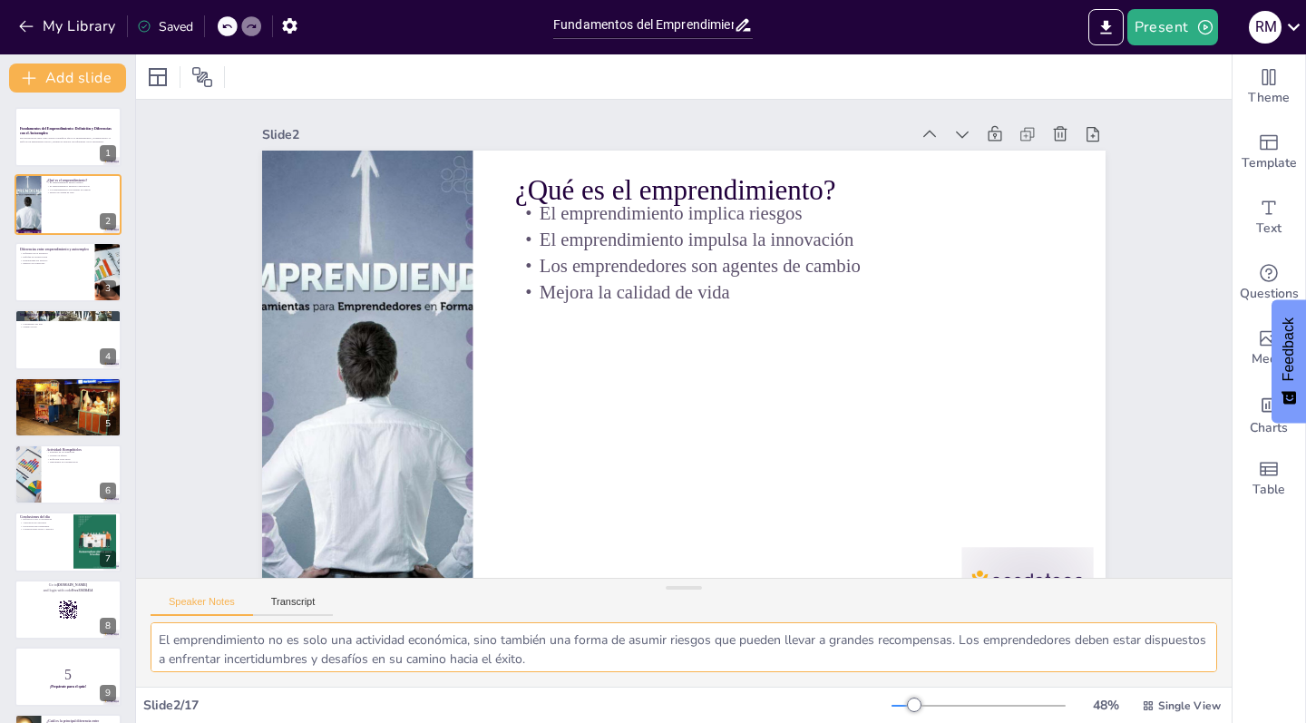
checkbox input "true"
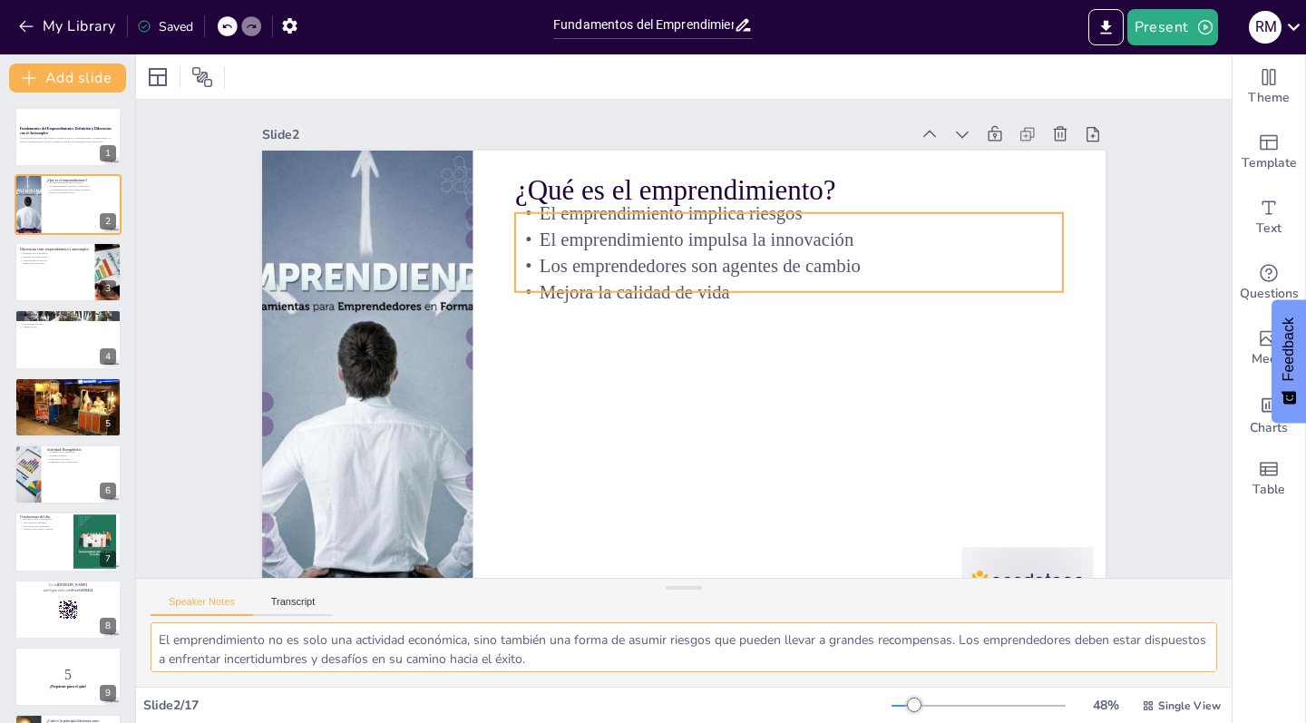
checkbox input "true"
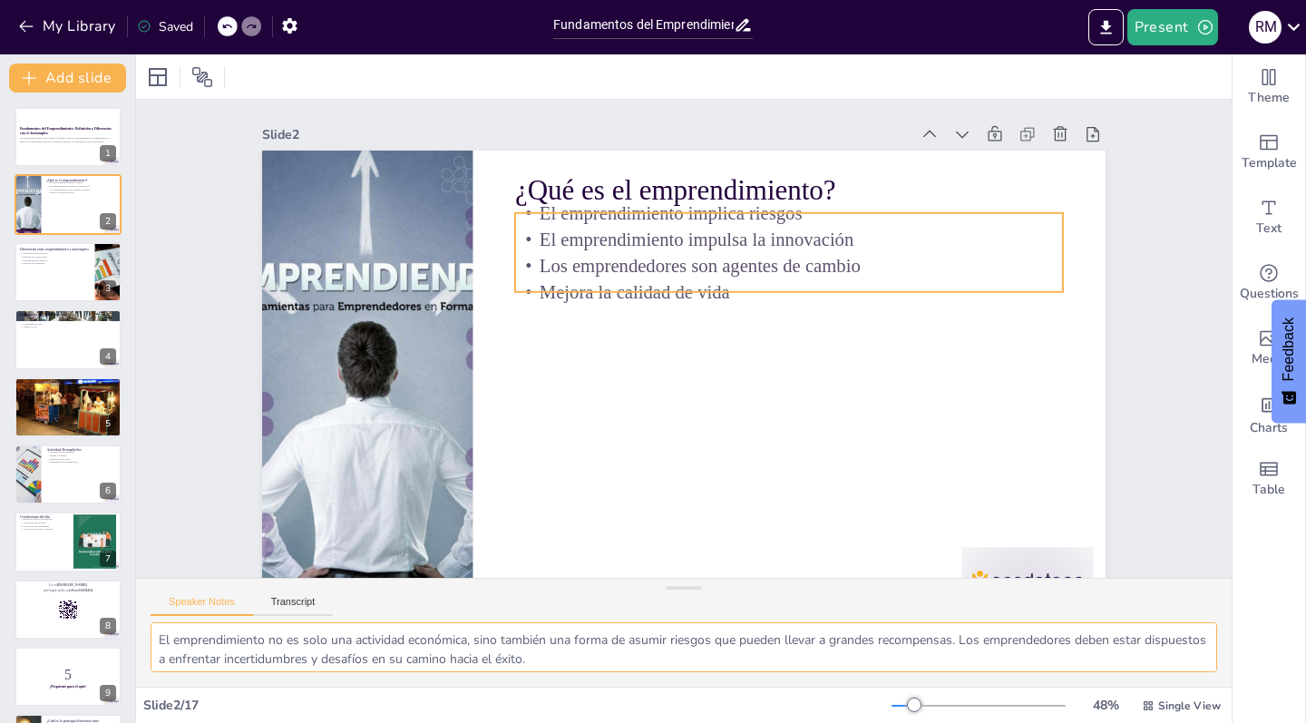
checkbox input "true"
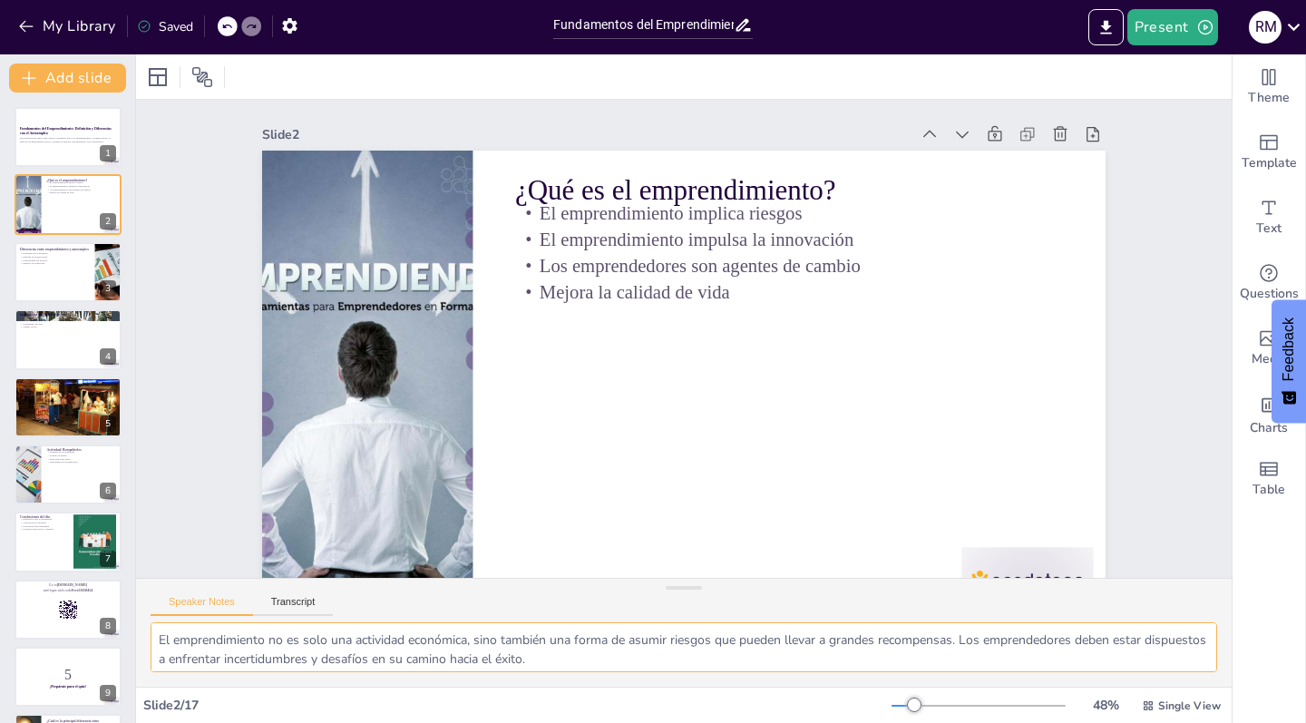
checkbox input "true"
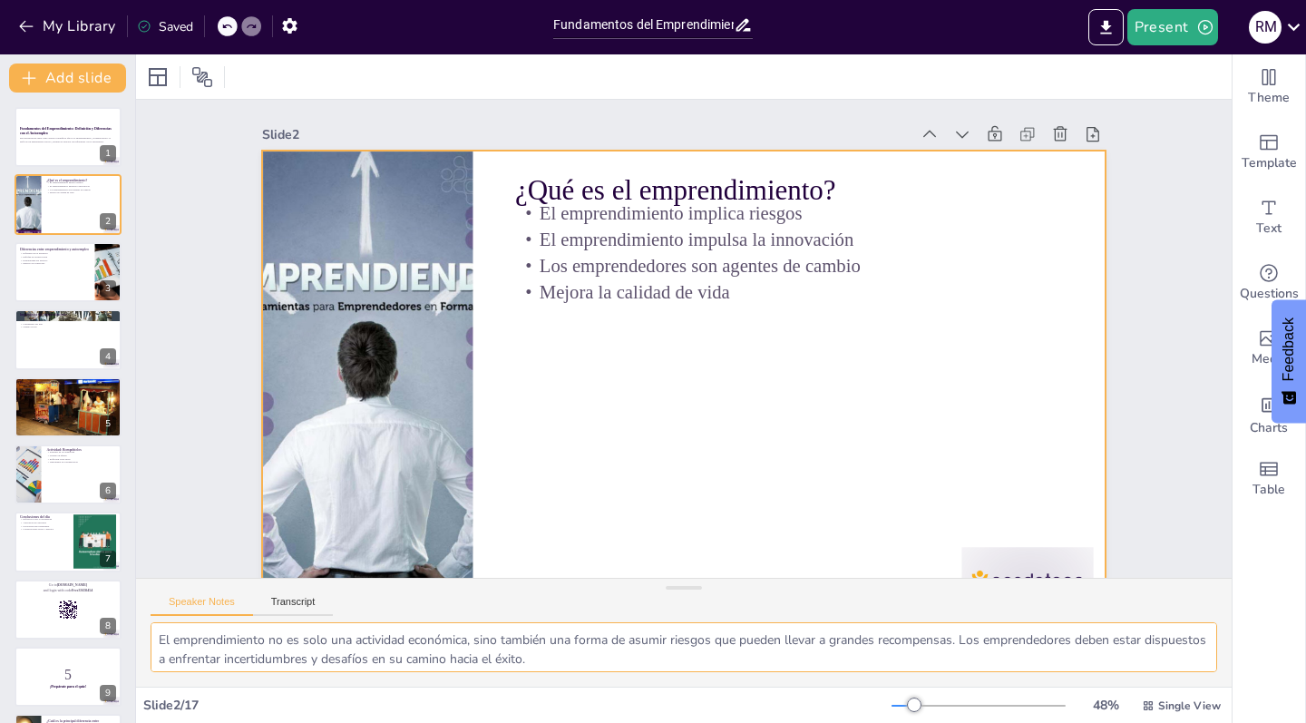
checkbox input "true"
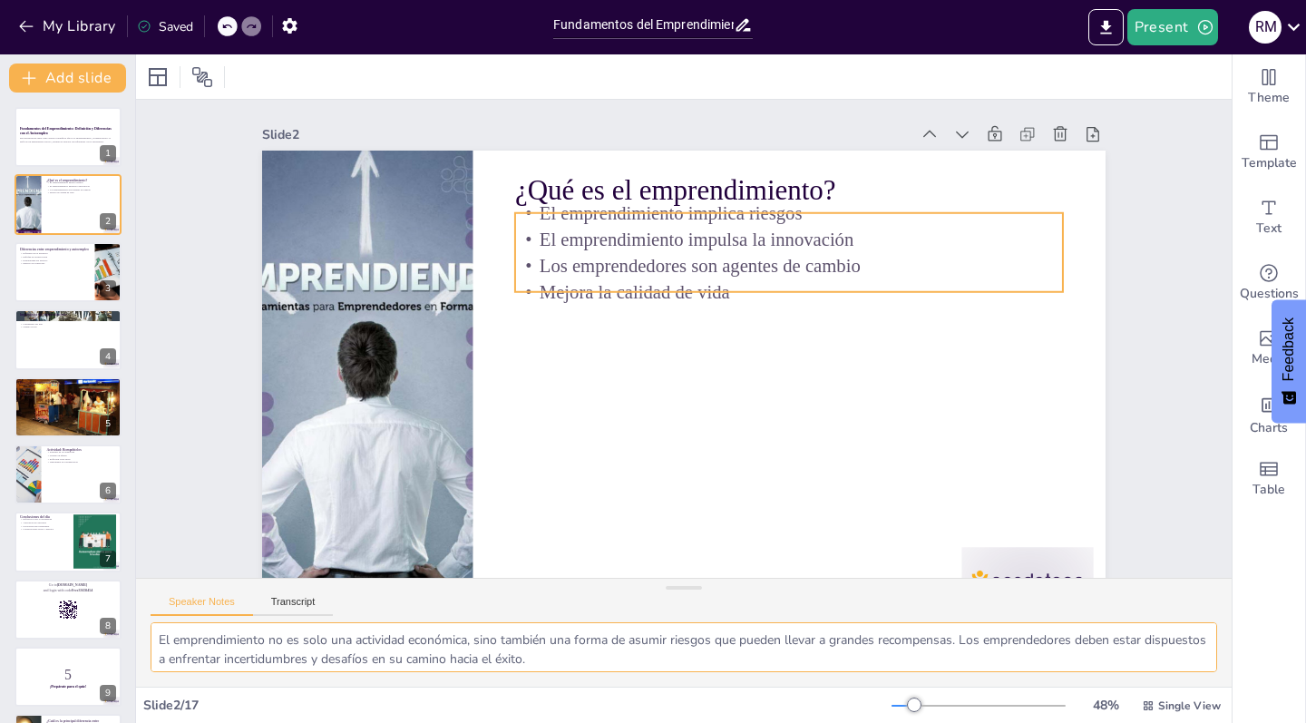
checkbox input "true"
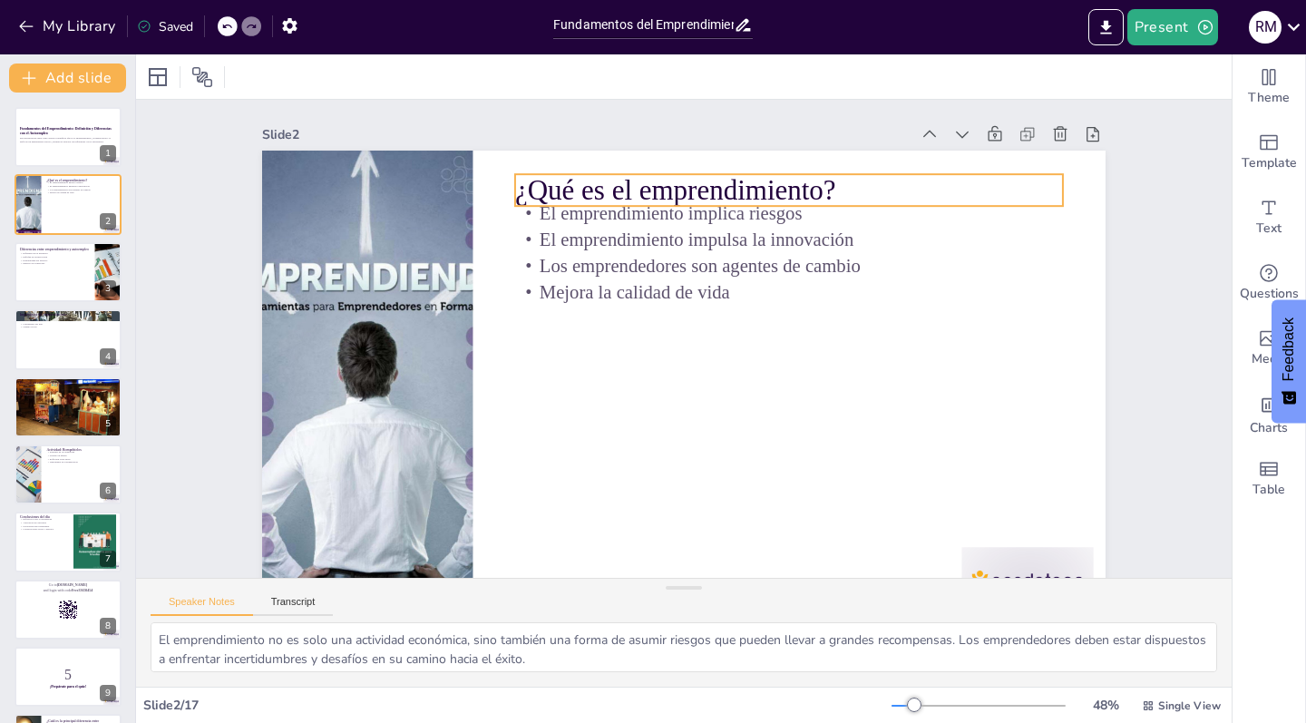
click at [657, 184] on p "¿Qué es el emprendimiento?" at bounding box center [789, 189] width 548 height 39
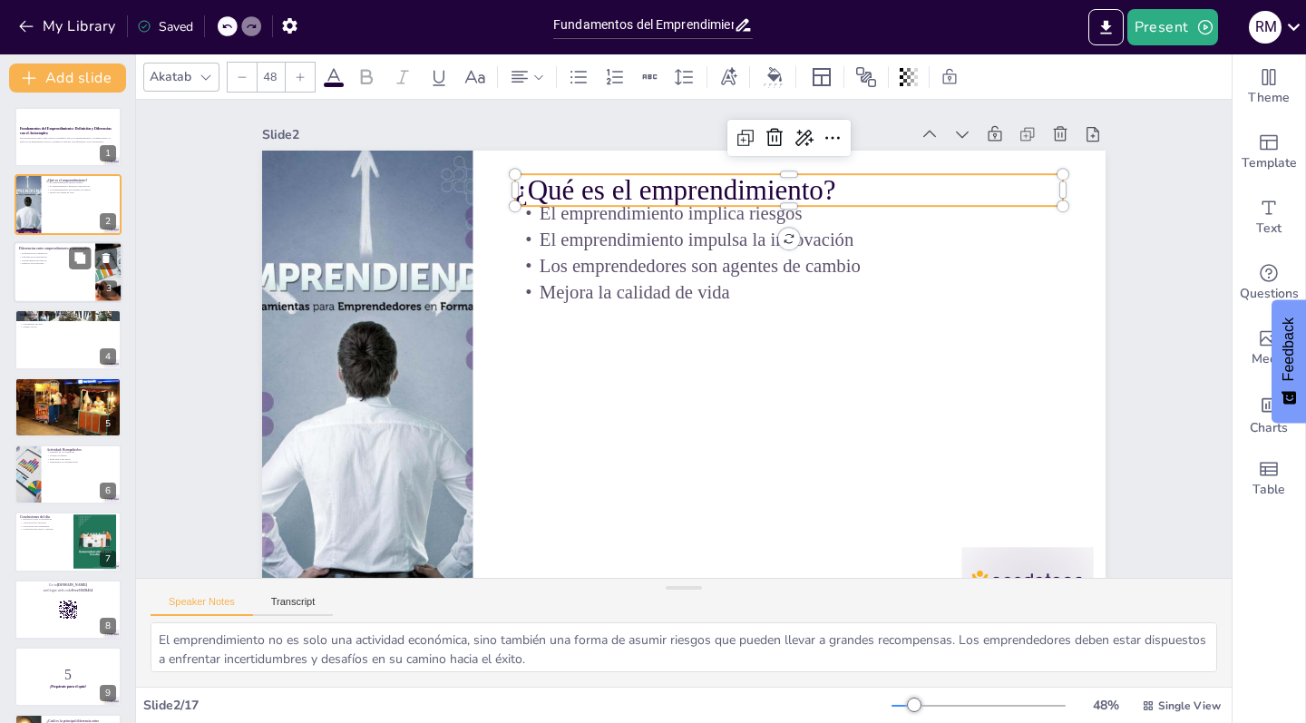
click at [30, 279] on div at bounding box center [68, 272] width 109 height 62
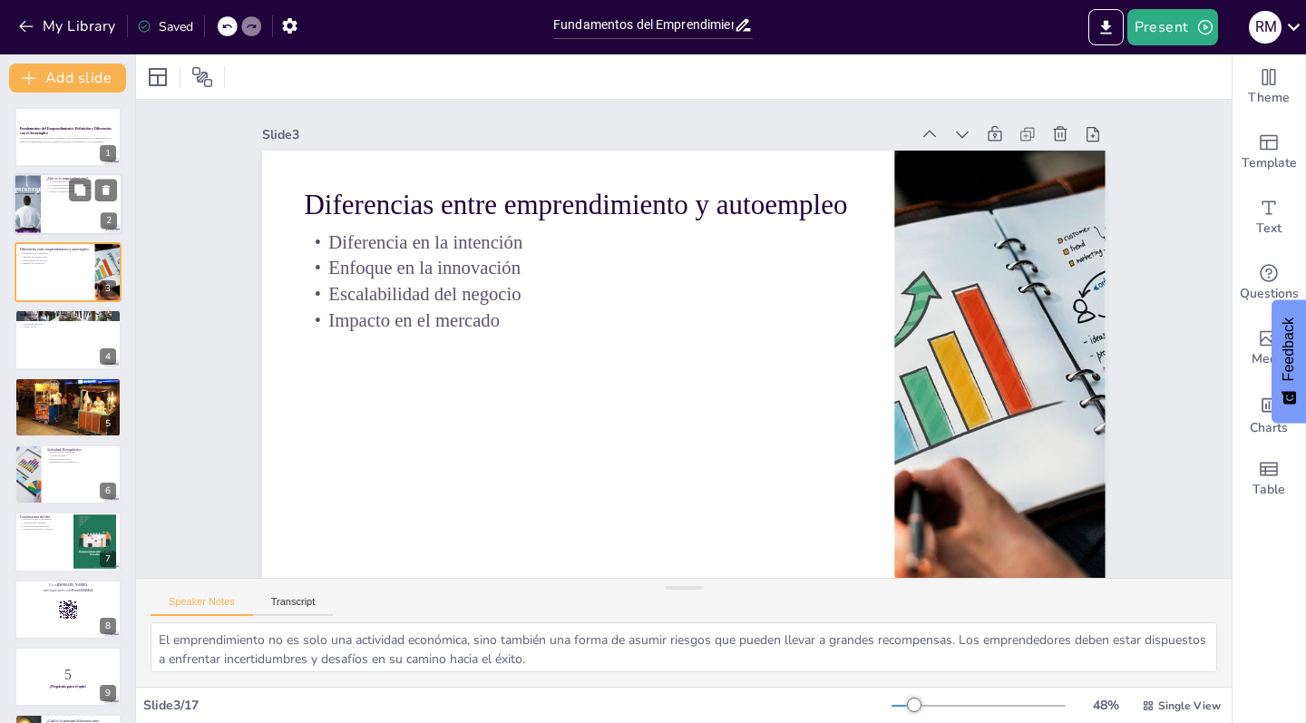
click at [78, 205] on div at bounding box center [68, 205] width 109 height 62
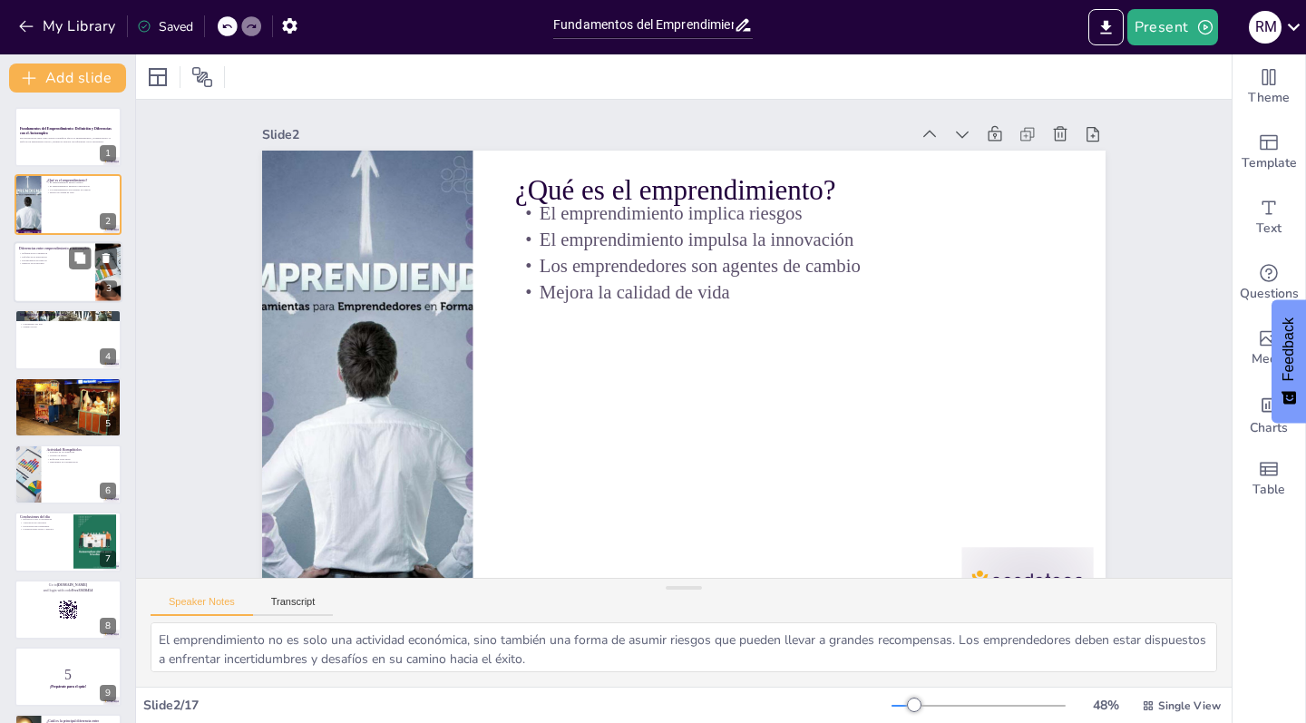
click at [60, 278] on div at bounding box center [68, 272] width 109 height 62
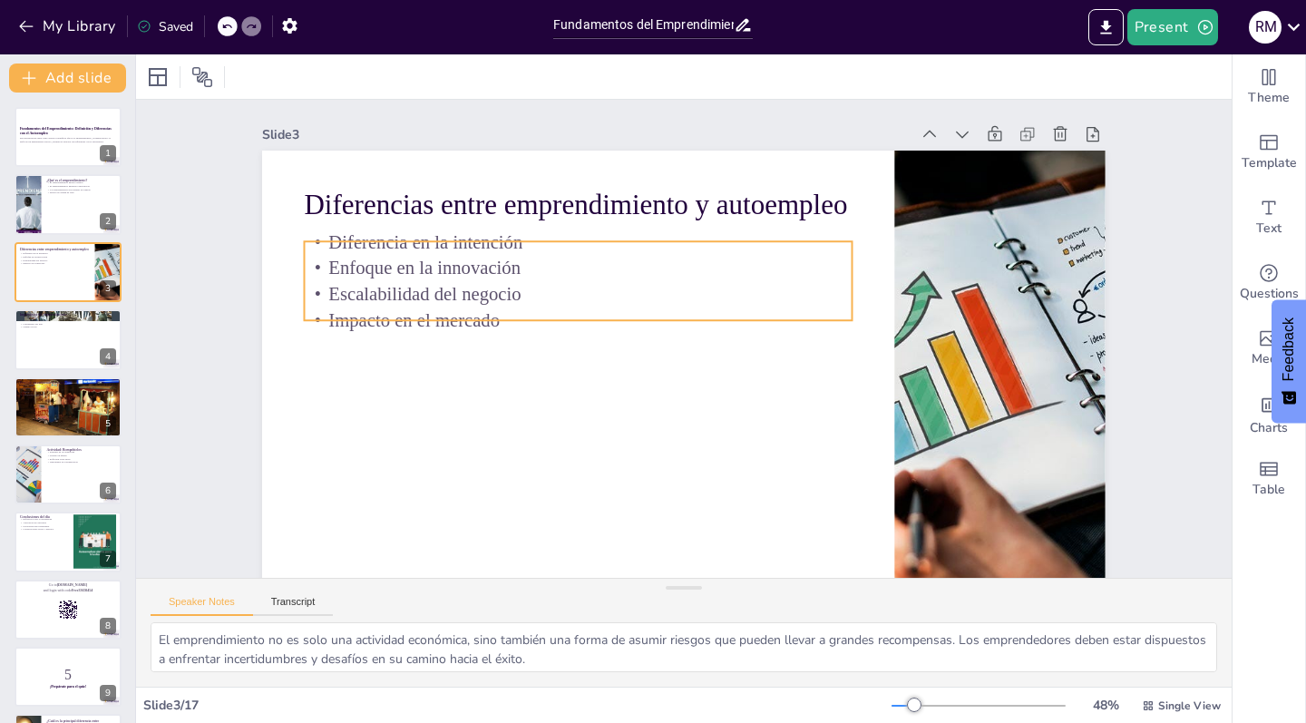
click at [476, 274] on p "Enfoque en la innovación" at bounding box center [579, 268] width 548 height 26
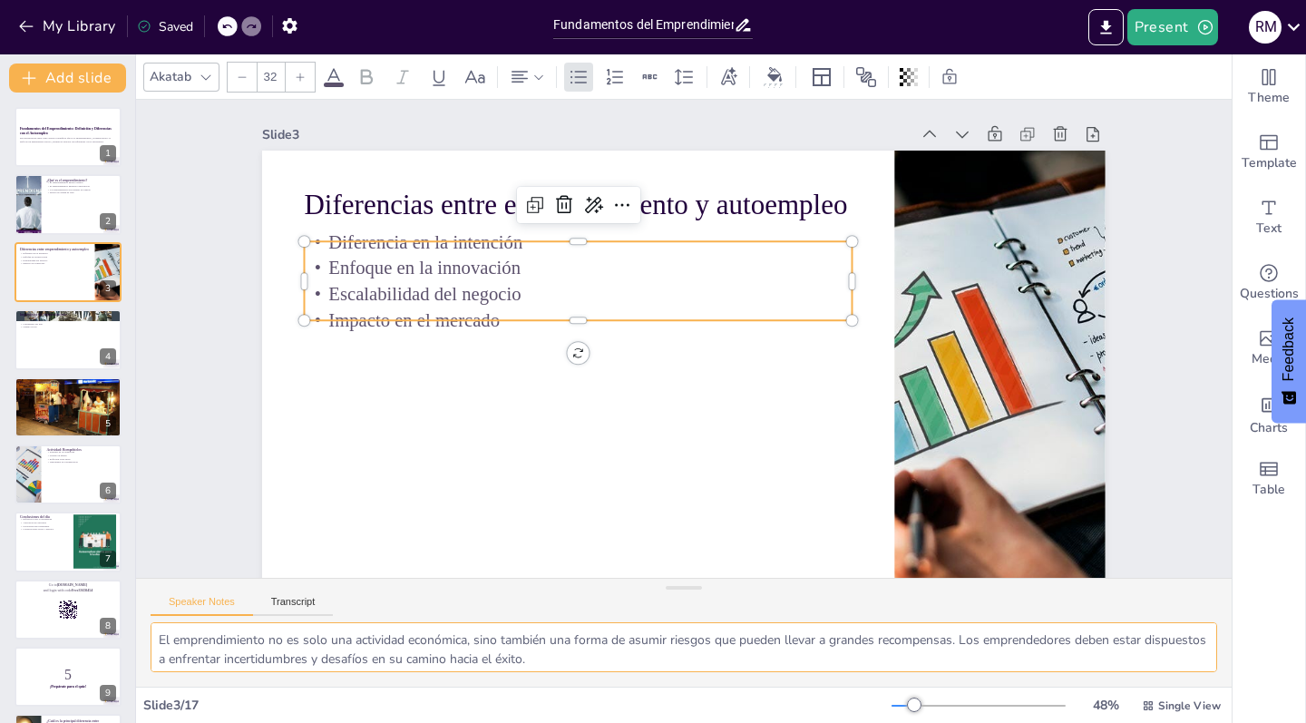
drag, startPoint x: 452, startPoint y: 654, endPoint x: 146, endPoint y: 642, distance: 305.8
click at [146, 642] on div "La intención detrás del emprendimiento es crear algo nuevo y escalable, mientra…" at bounding box center [683, 654] width 1095 height 64
